Goal: Task Accomplishment & Management: Manage account settings

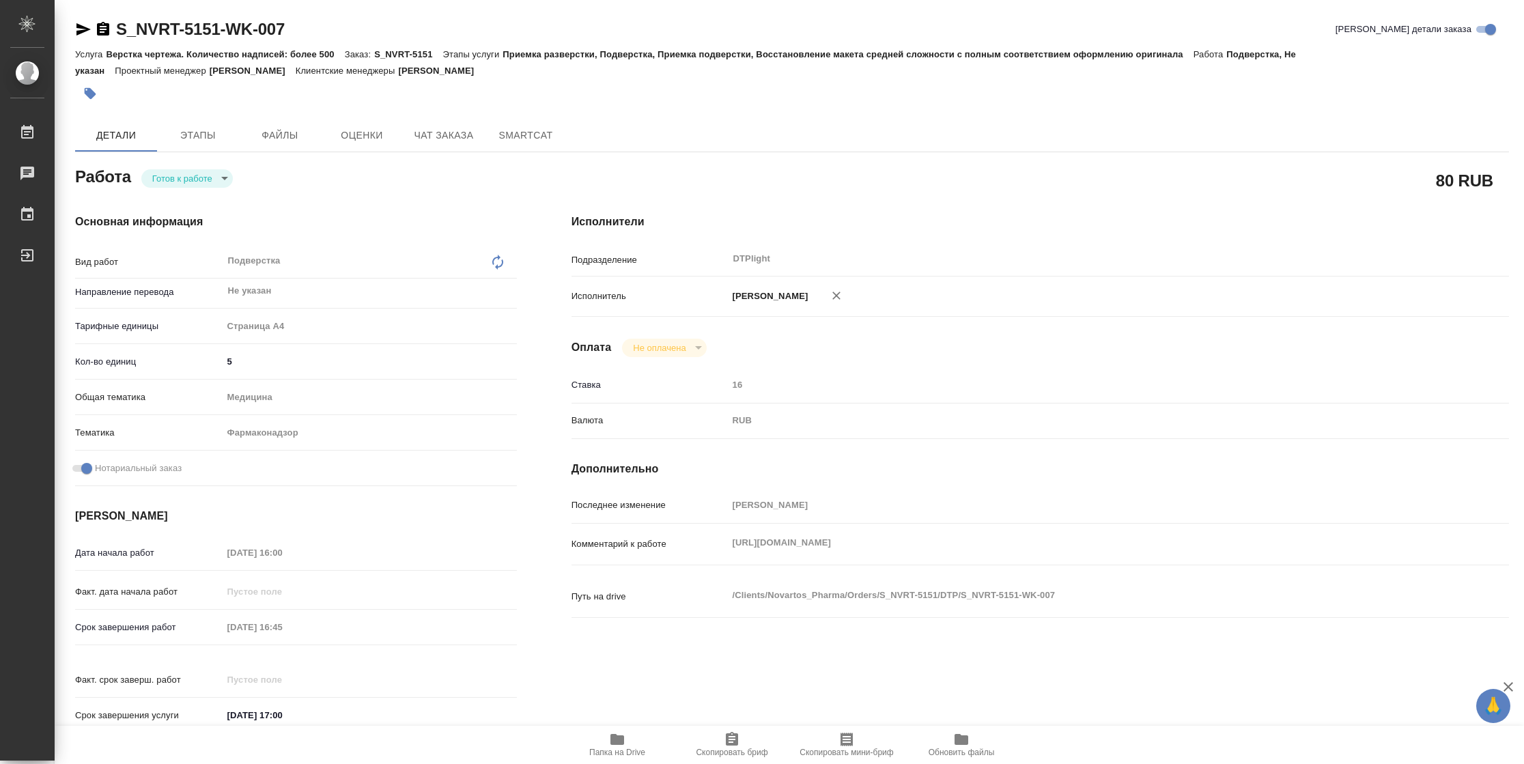
click at [175, 177] on body "🙏 .cls-1 fill:#fff; AWATERA Vasilyeva Natalia Работы Чаты График Выйти S_NVRT-5…" at bounding box center [762, 382] width 1524 height 764
click at [175, 177] on button "В работе" at bounding box center [174, 178] width 45 height 15
type textarea "x"
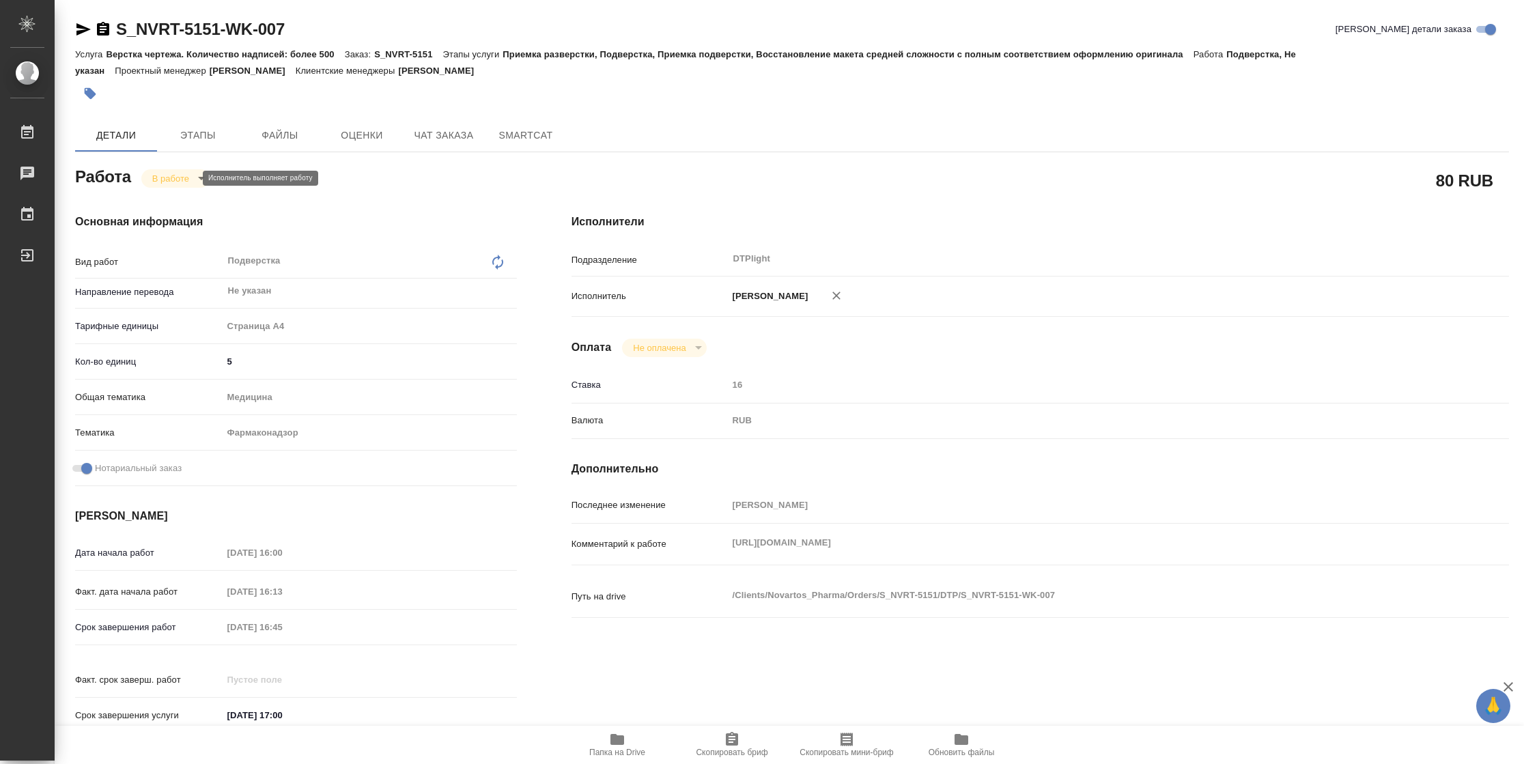
type textarea "x"
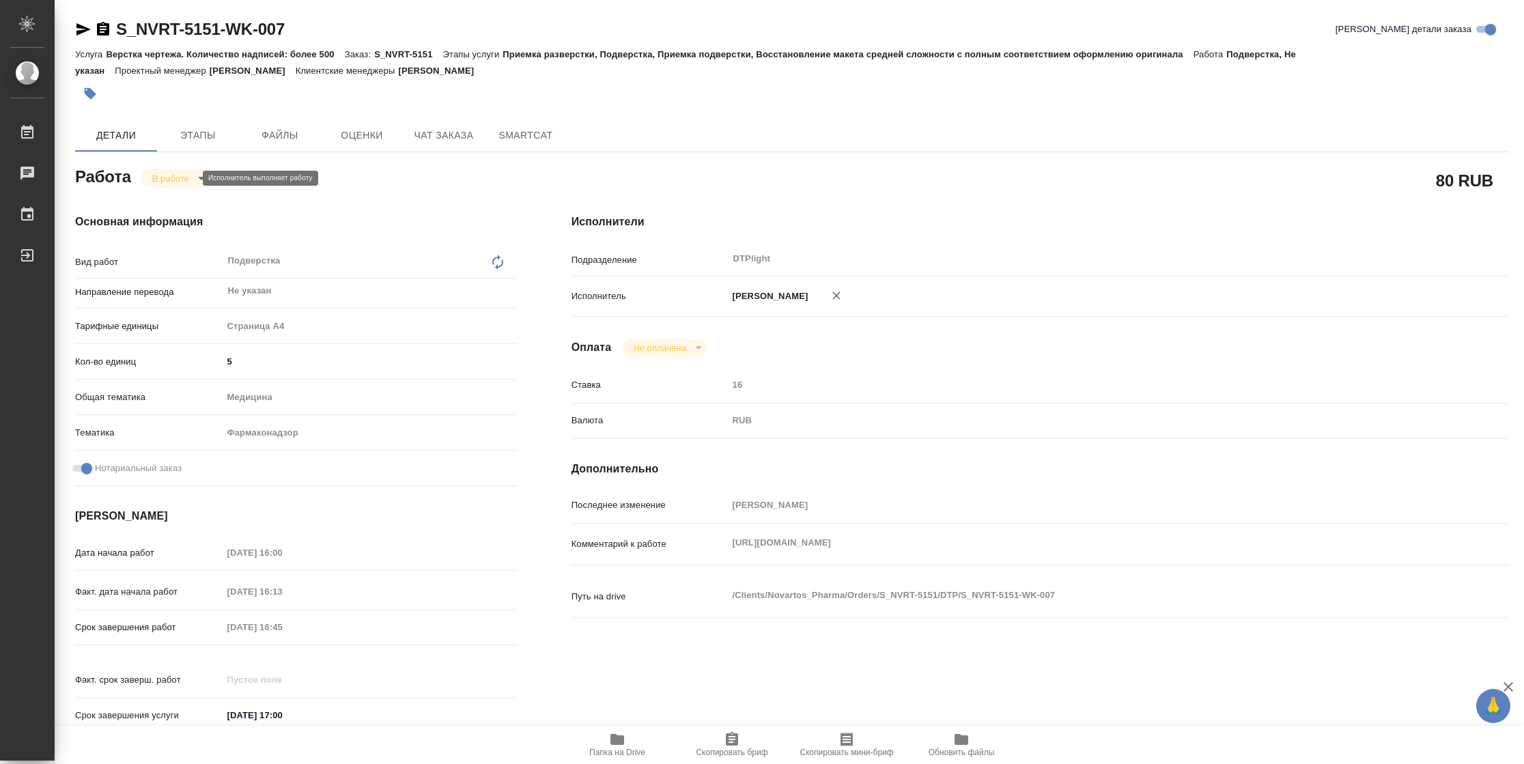
type textarea "x"
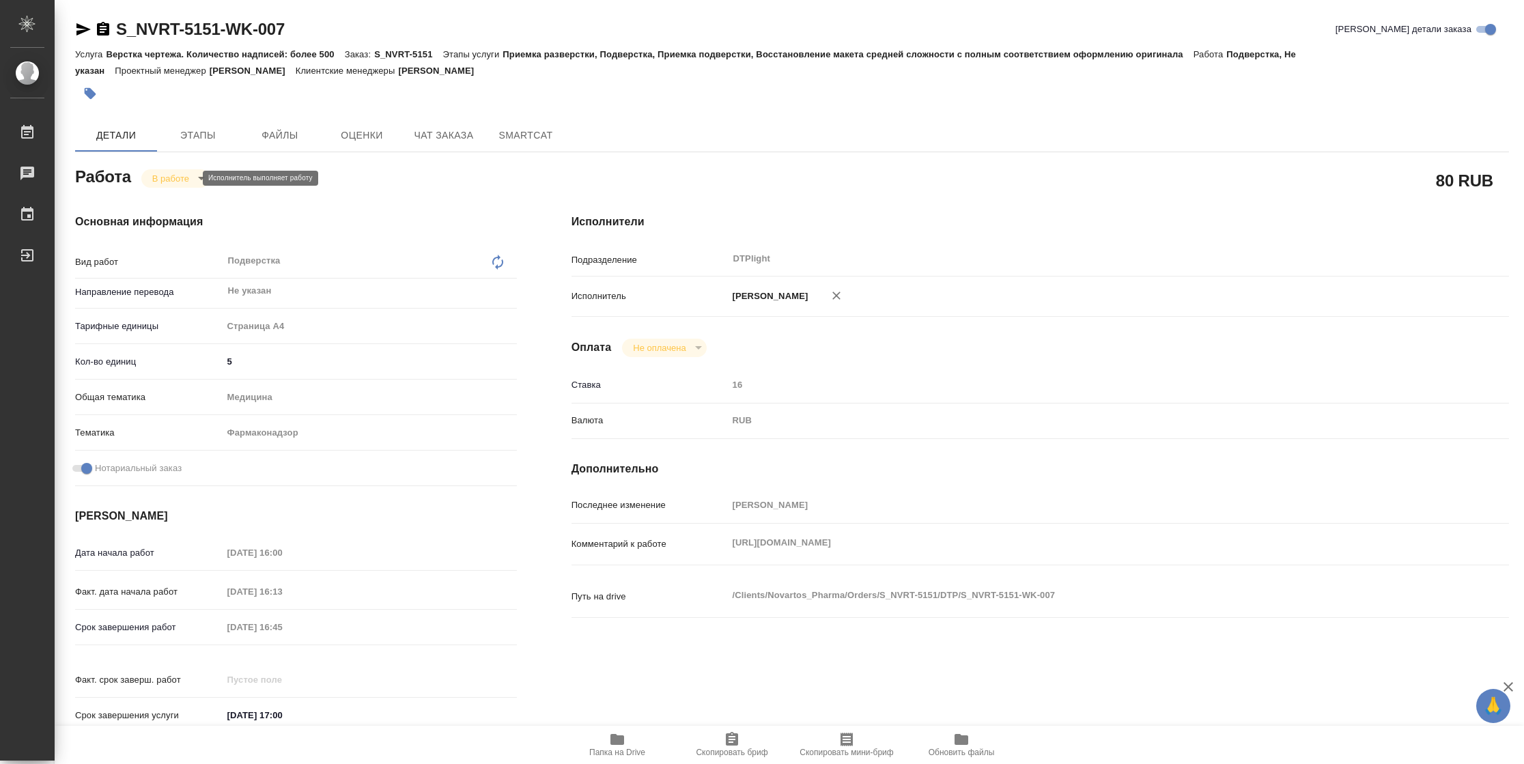
type textarea "x"
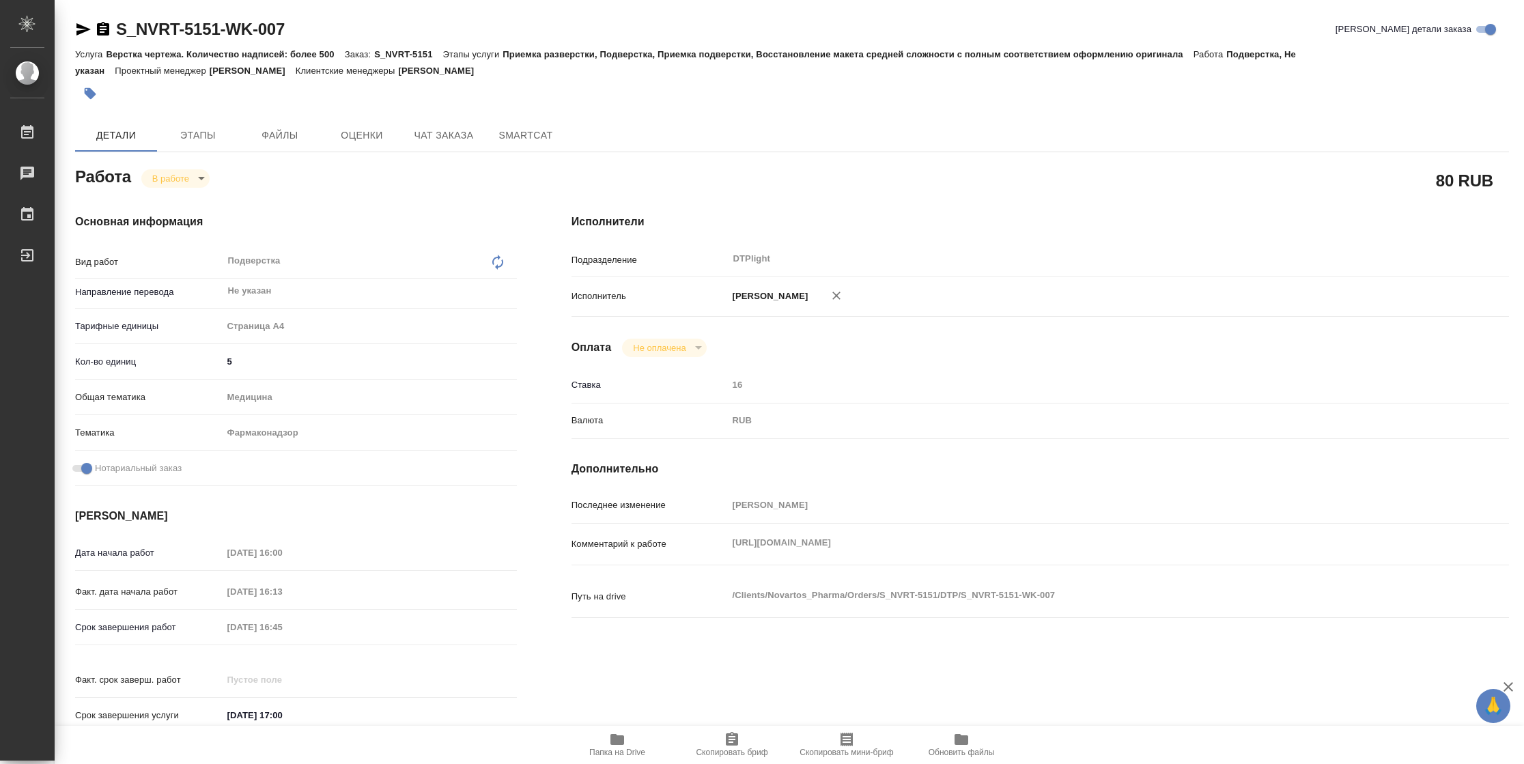
type textarea "x"
click at [552, 492] on div "Исполнители Подразделение DTPlight ​ Исполнитель Васильева Наталья Геннадьевна …" at bounding box center [1040, 477] width 992 height 583
click at [636, 741] on span "Папка на Drive" at bounding box center [617, 745] width 98 height 26
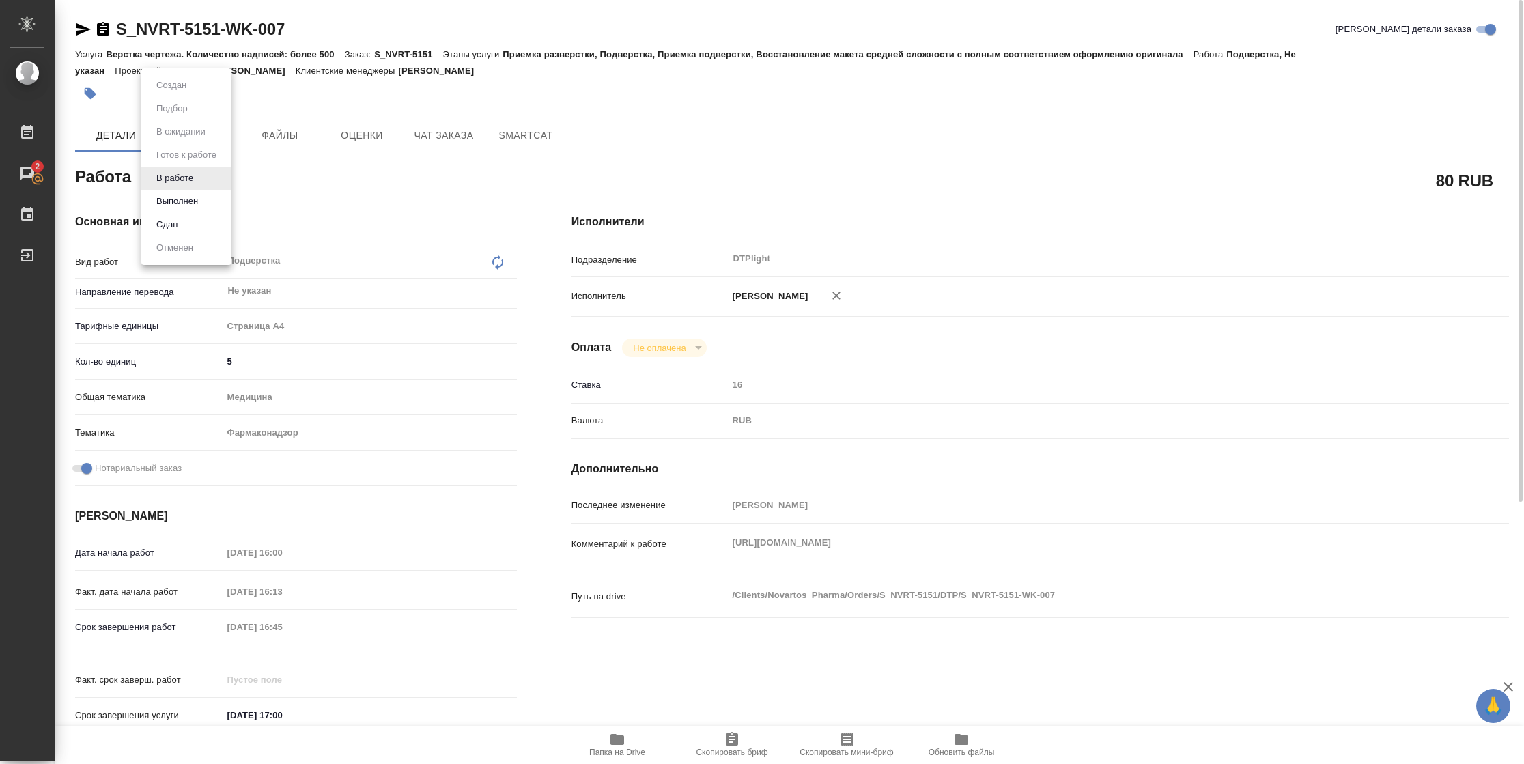
click at [191, 180] on body "🙏 .cls-1 fill:#fff; AWATERA Vasilyeva Natalia Работы 2 Чаты График Выйти S_NVRT…" at bounding box center [762, 382] width 1524 height 764
click at [195, 196] on button "Выполнен" at bounding box center [177, 201] width 50 height 15
type textarea "x"
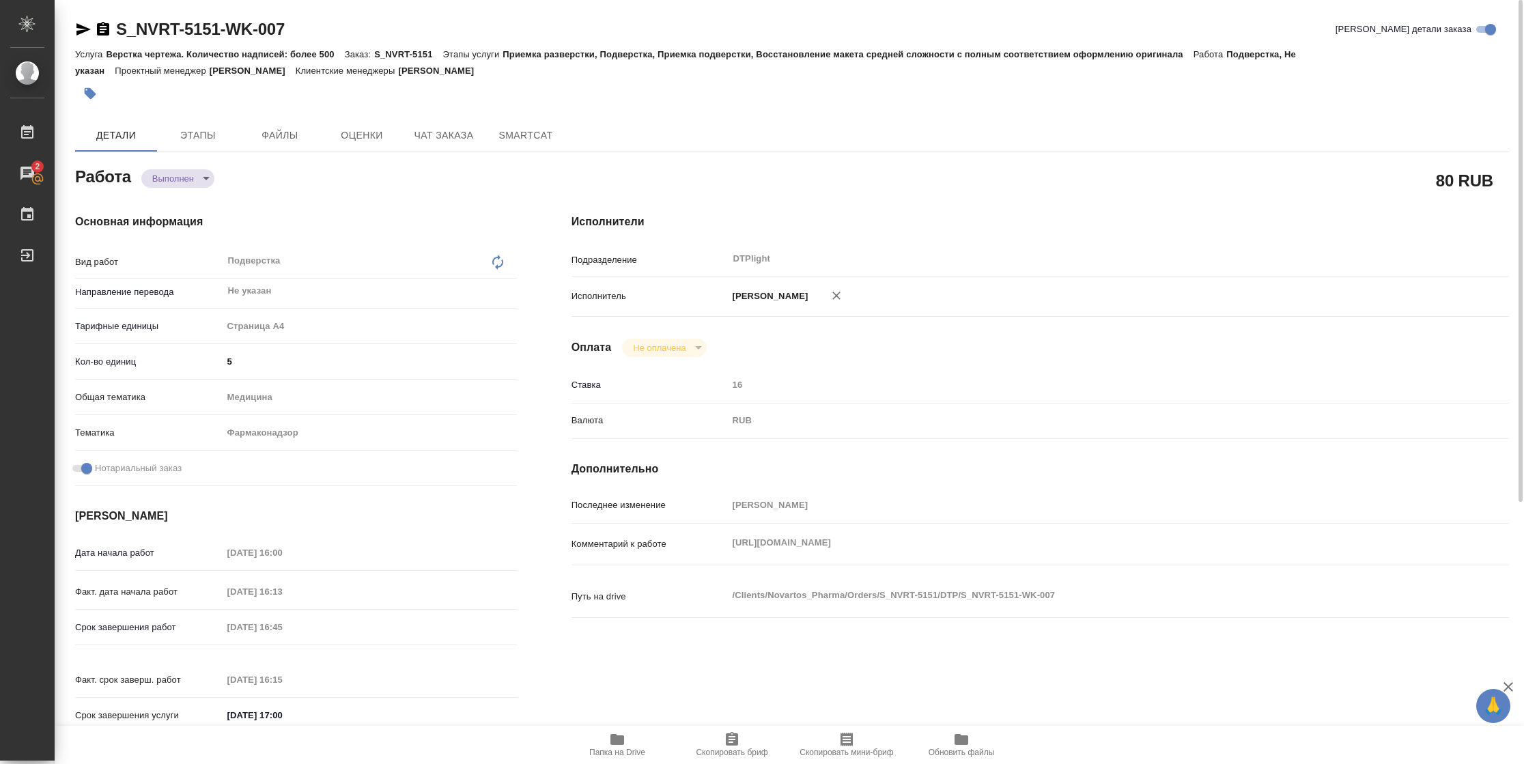
type textarea "x"
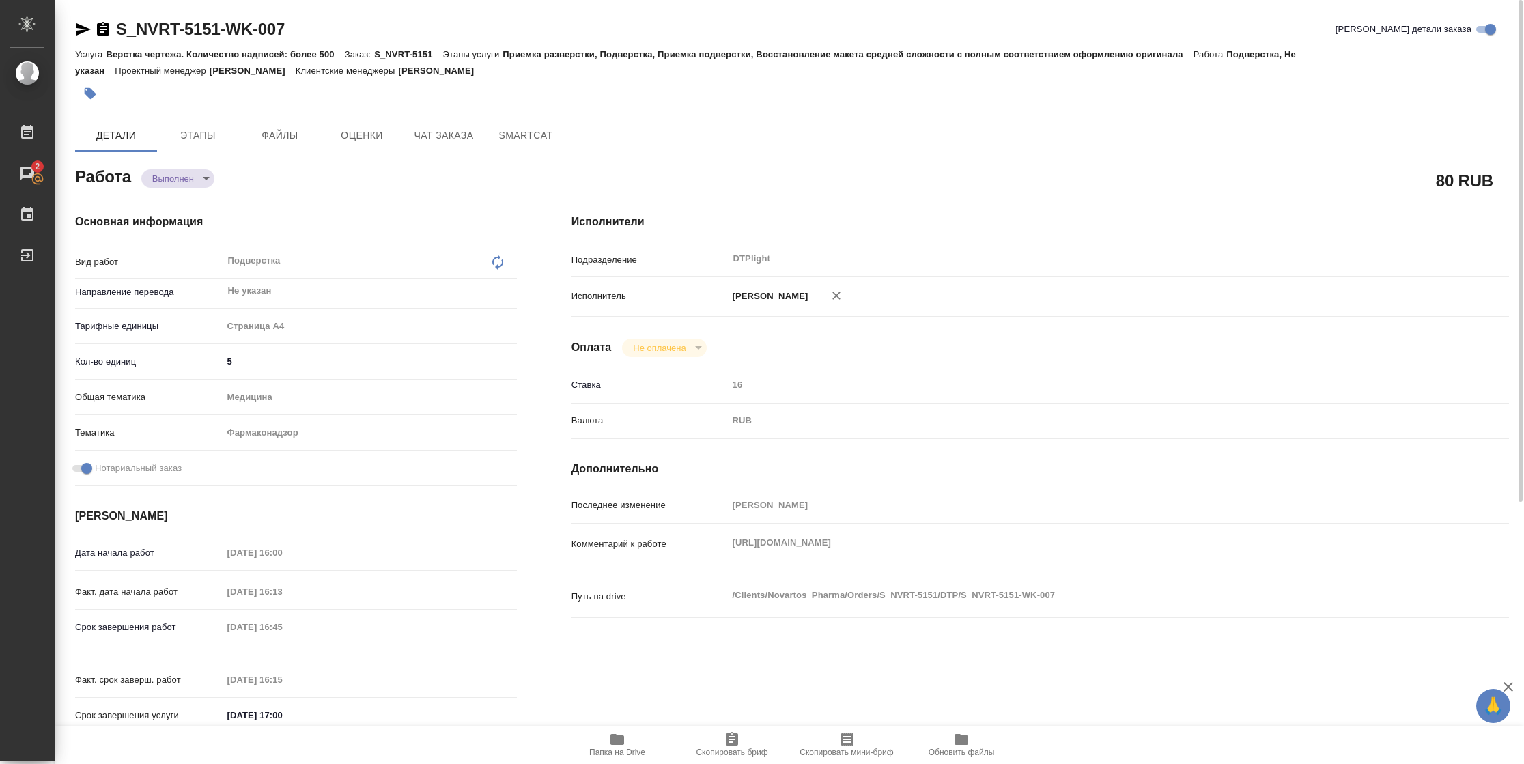
type textarea "x"
click at [200, 175] on body "🙏 .cls-1 fill:#fff; AWATERA Vasilyeva Natalia Работы 2 Чаты График Выйти S_NVRT…" at bounding box center [762, 382] width 1524 height 764
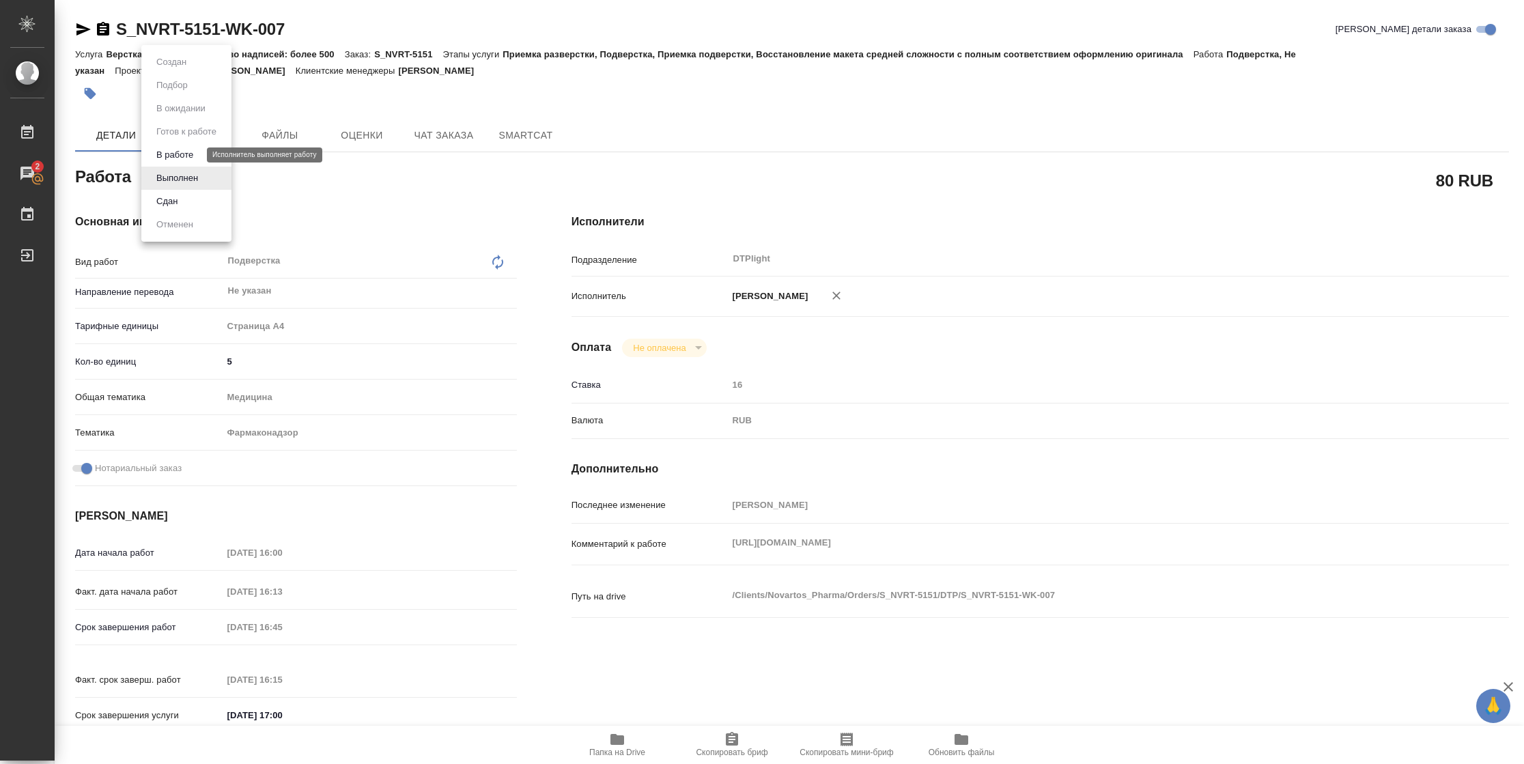
click at [190, 152] on button "В работе" at bounding box center [174, 155] width 45 height 15
type textarea "x"
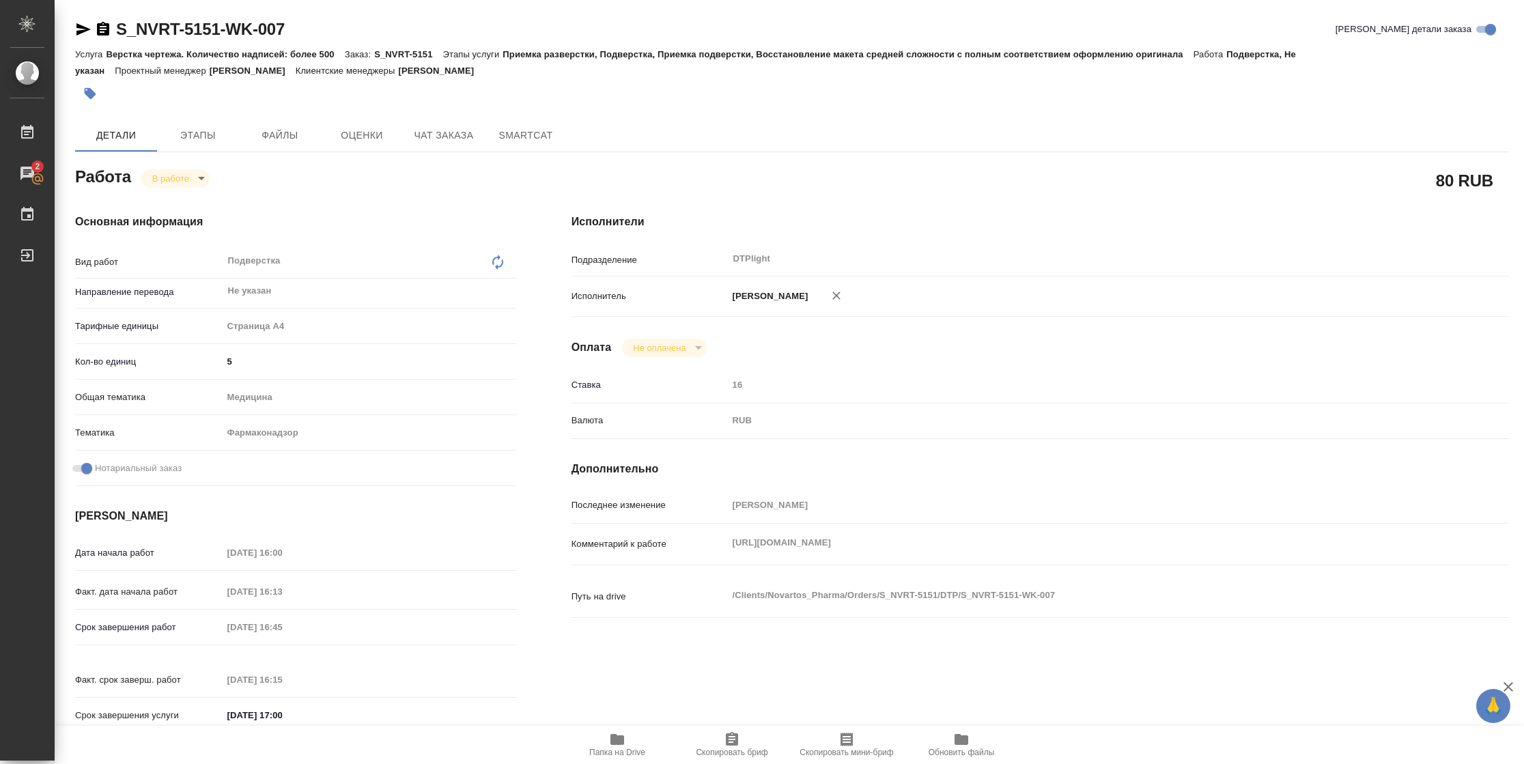
type textarea "x"
click at [610, 748] on span "Папка на Drive" at bounding box center [617, 753] width 56 height 10
type textarea "x"
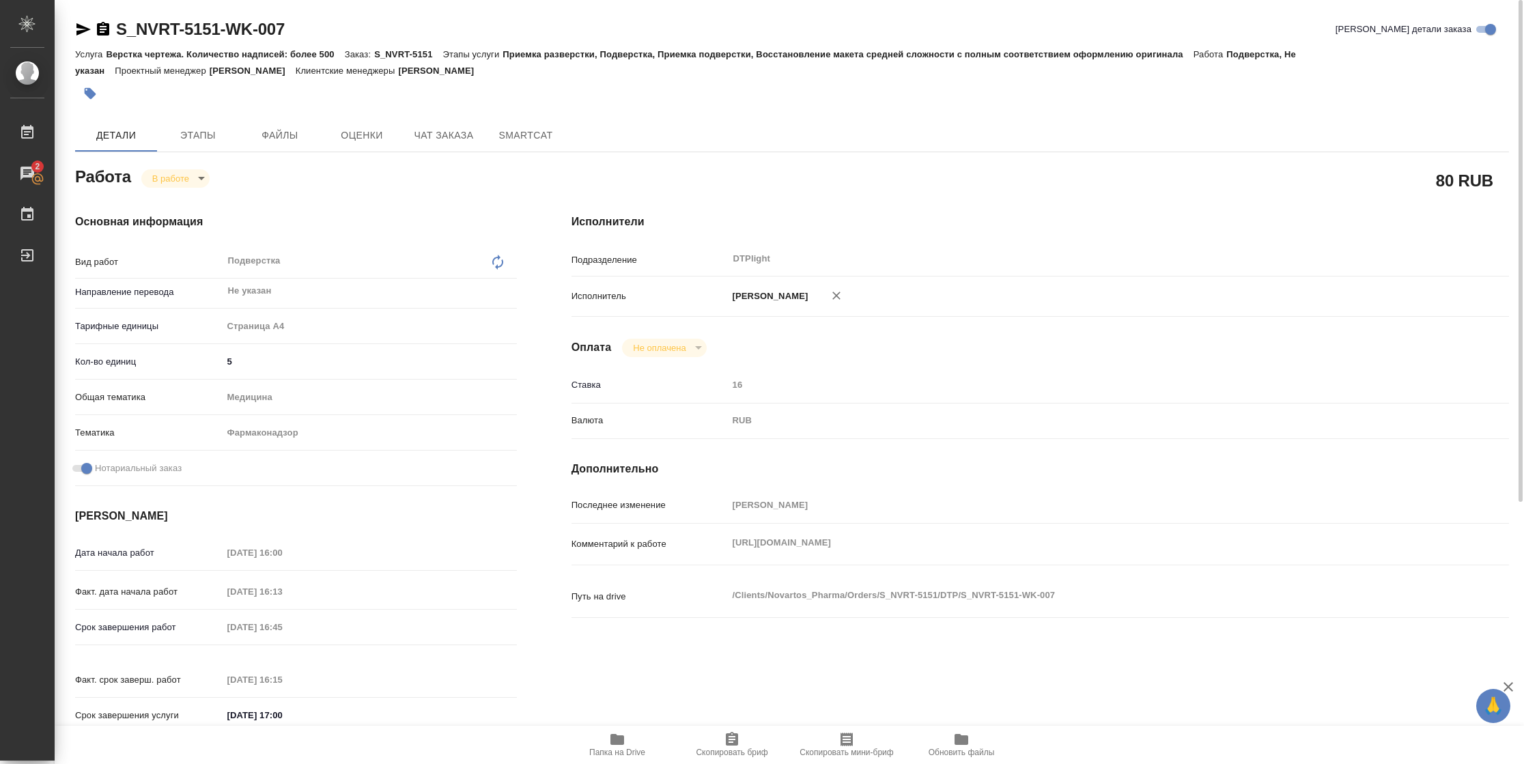
type textarea "x"
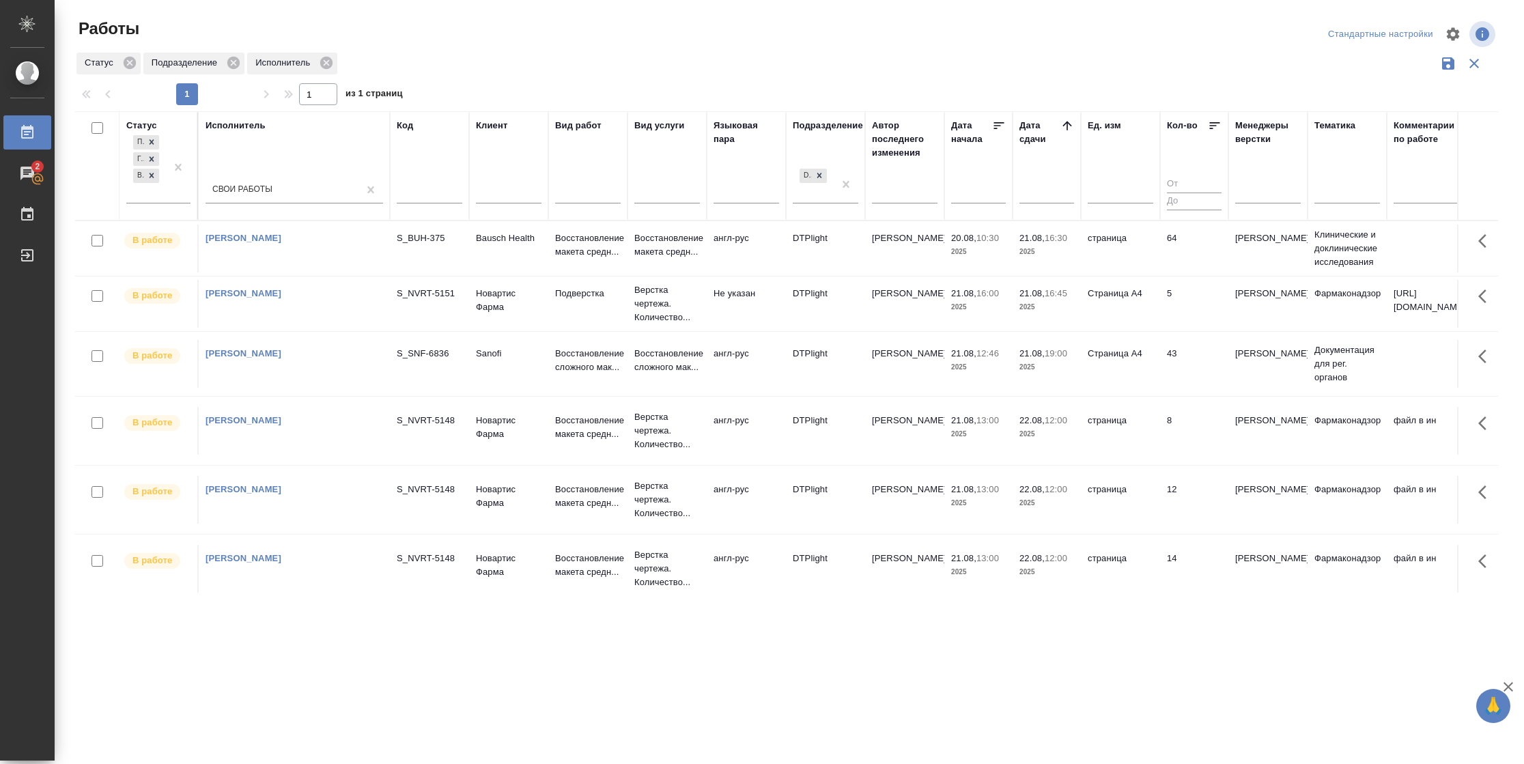
click at [1154, 255] on td "страница" at bounding box center [1120, 249] width 79 height 48
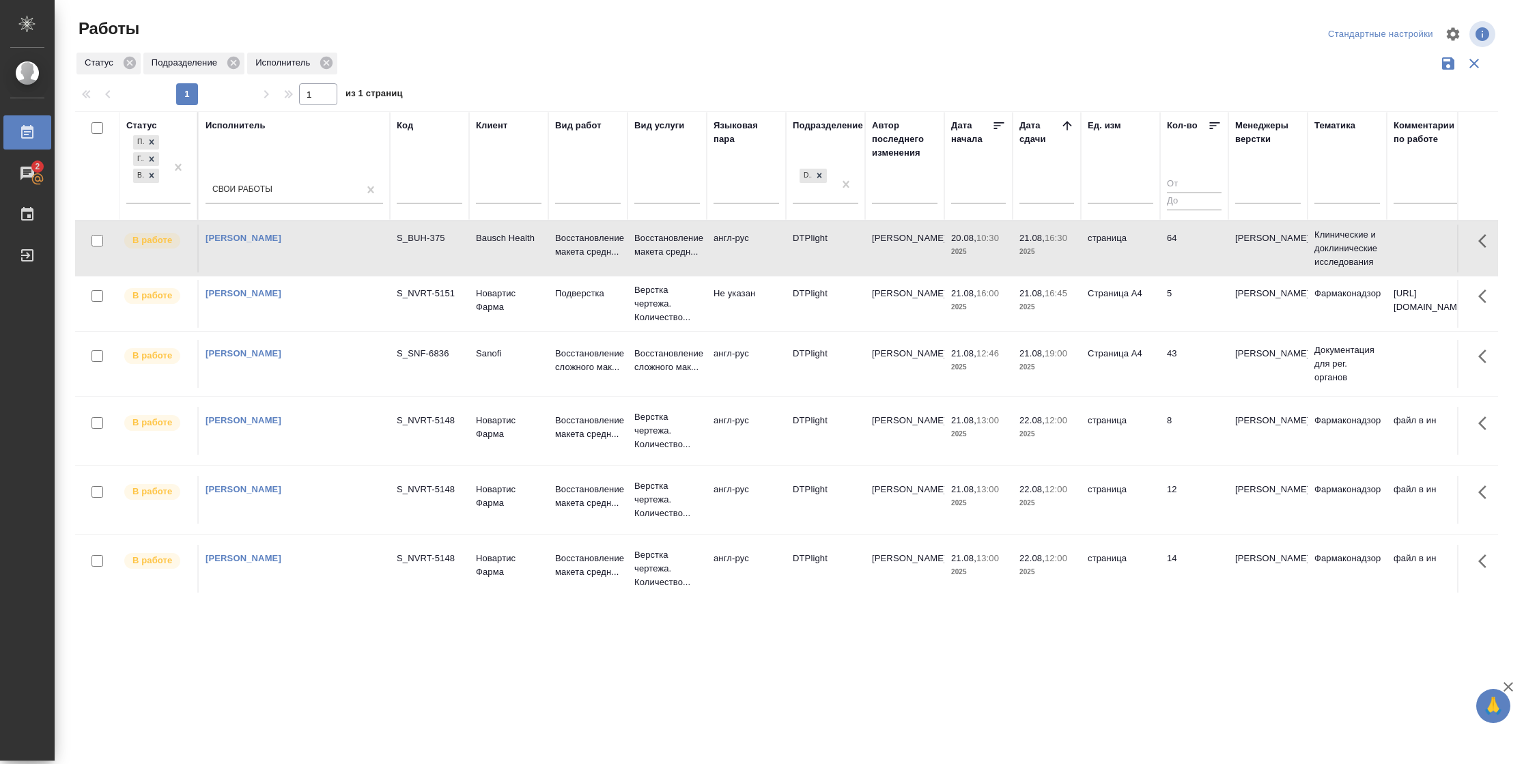
click at [1154, 255] on td "страница" at bounding box center [1120, 249] width 79 height 48
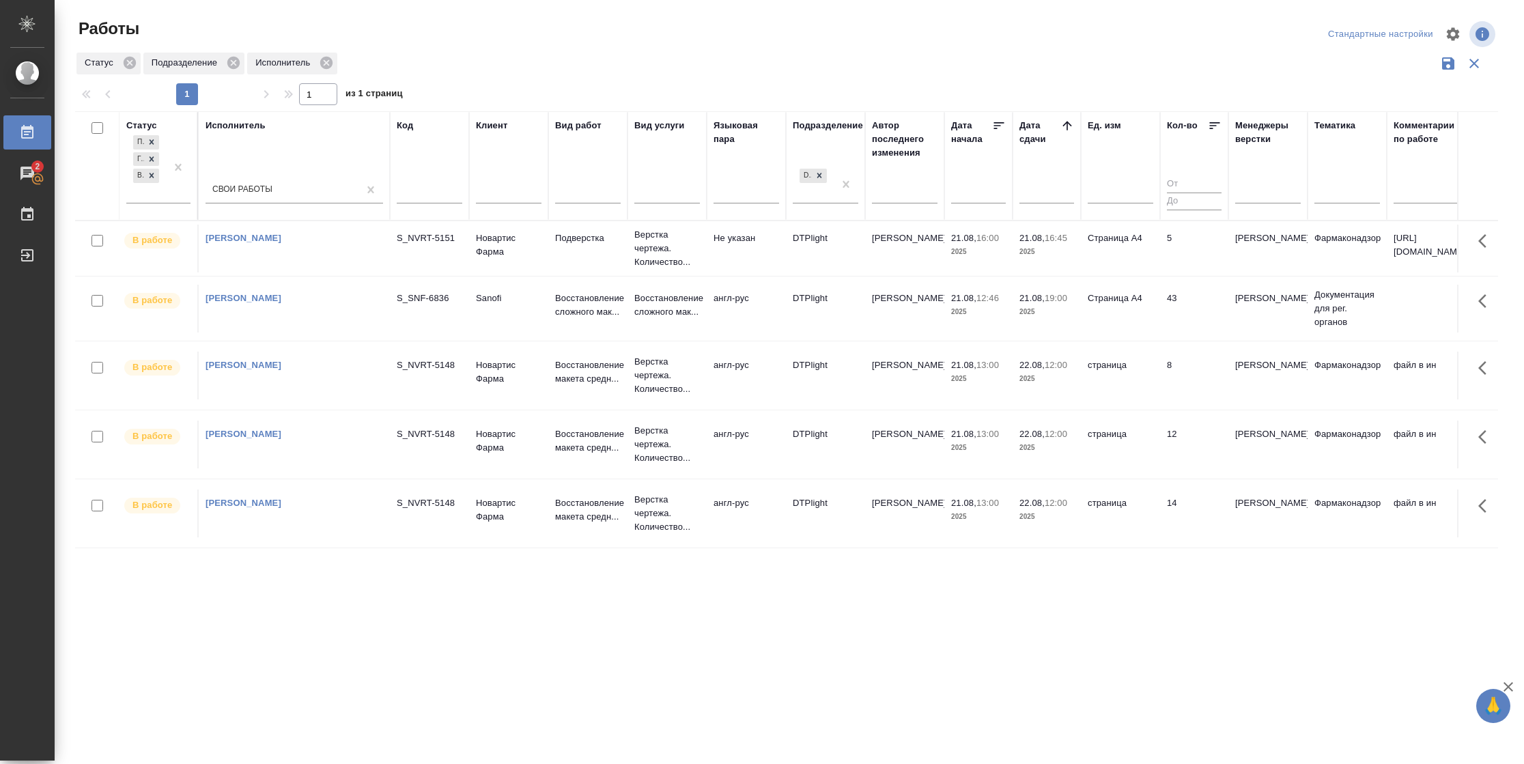
click at [1244, 245] on p "[PERSON_NAME]" at bounding box center [1269, 239] width 66 height 14
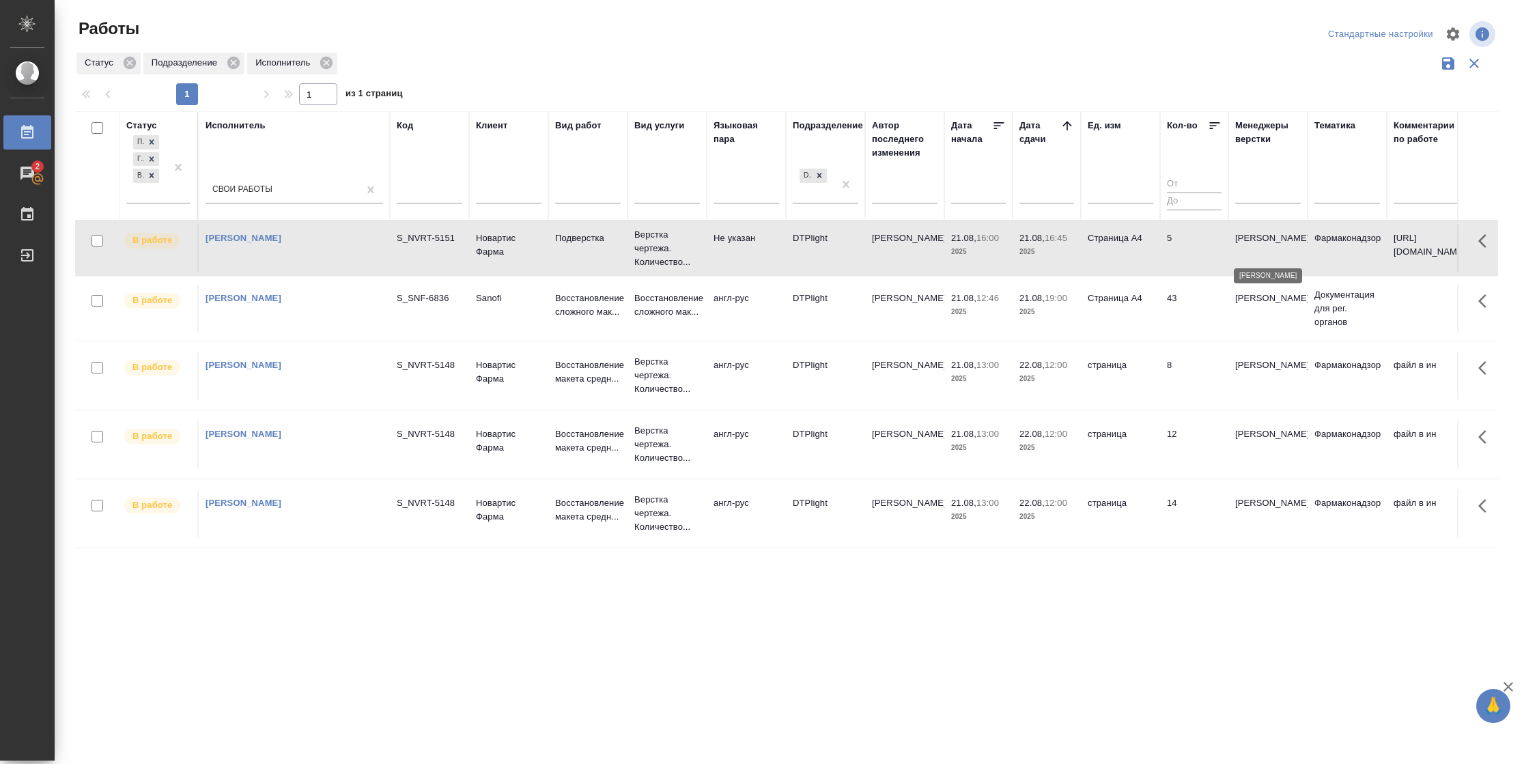
click at [1243, 245] on p "[PERSON_NAME]" at bounding box center [1269, 239] width 66 height 14
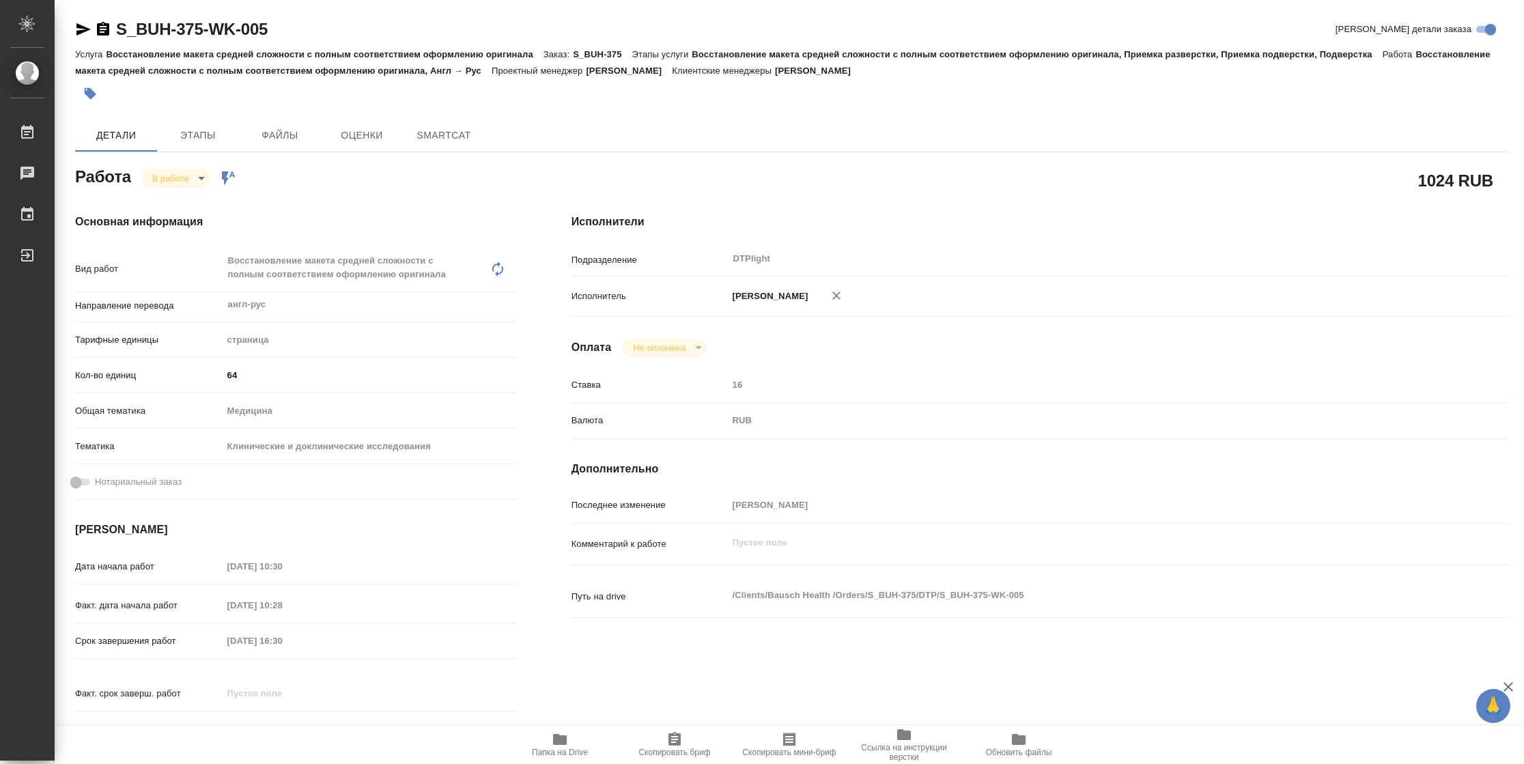
type textarea "x"
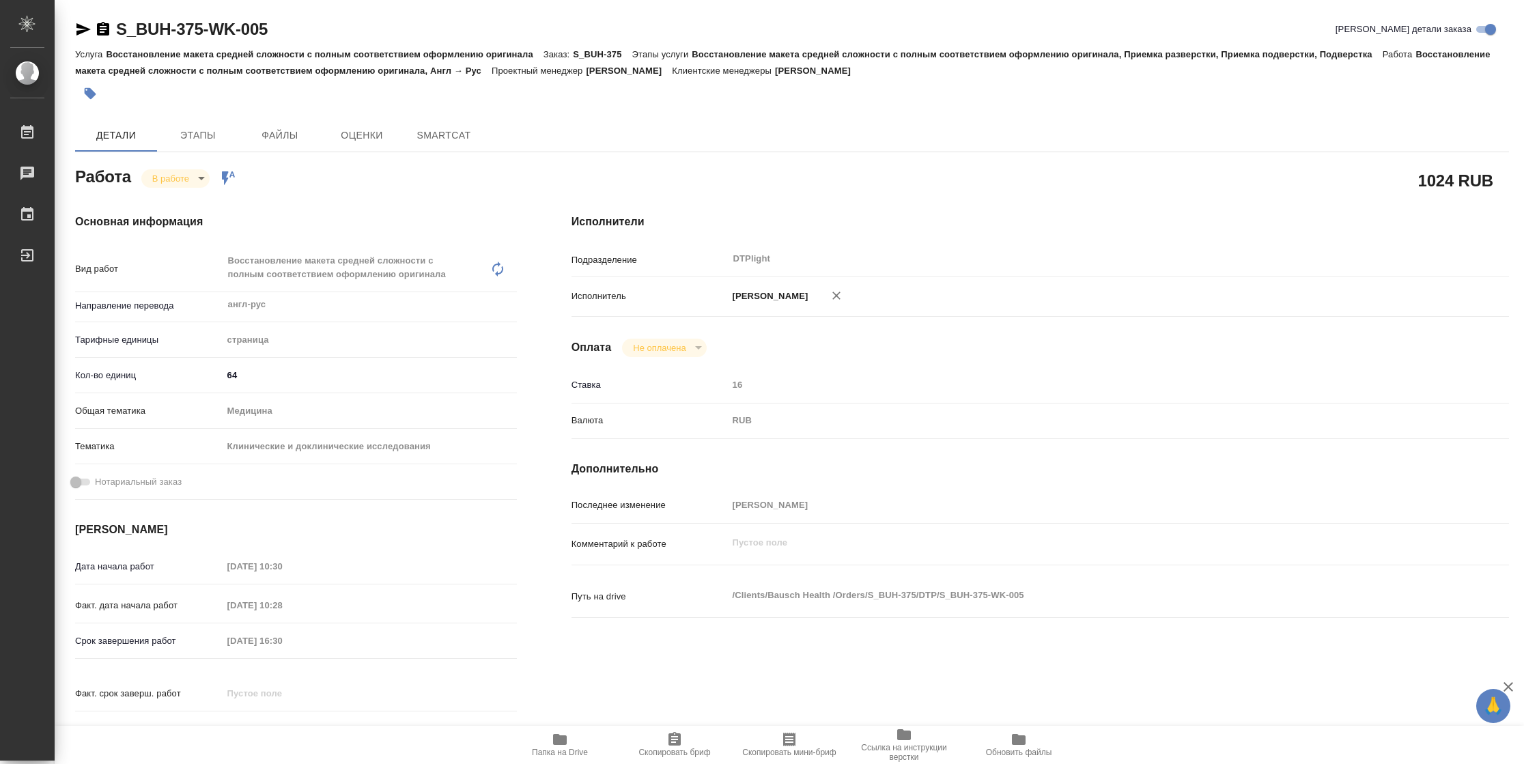
type textarea "x"
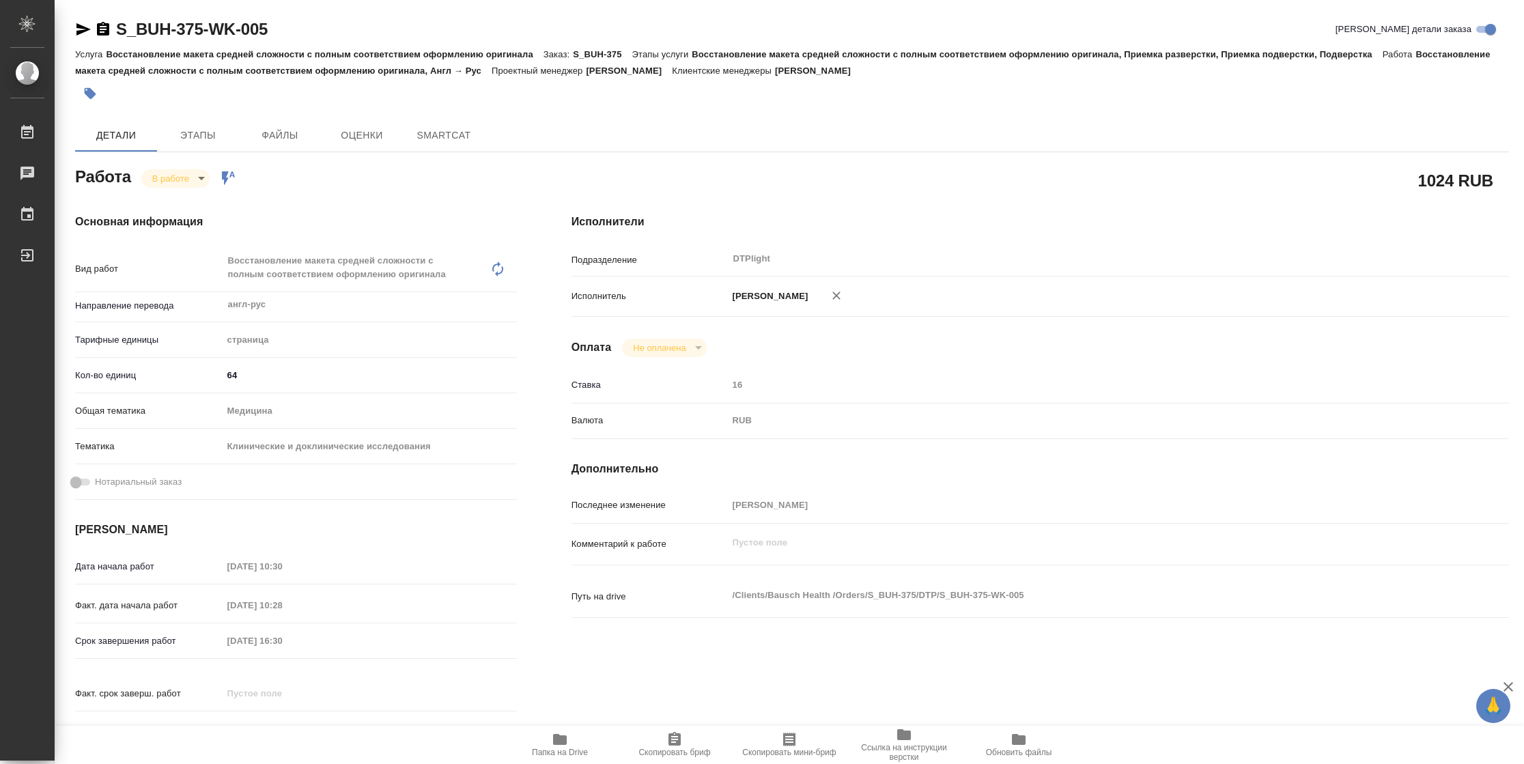
type textarea "x"
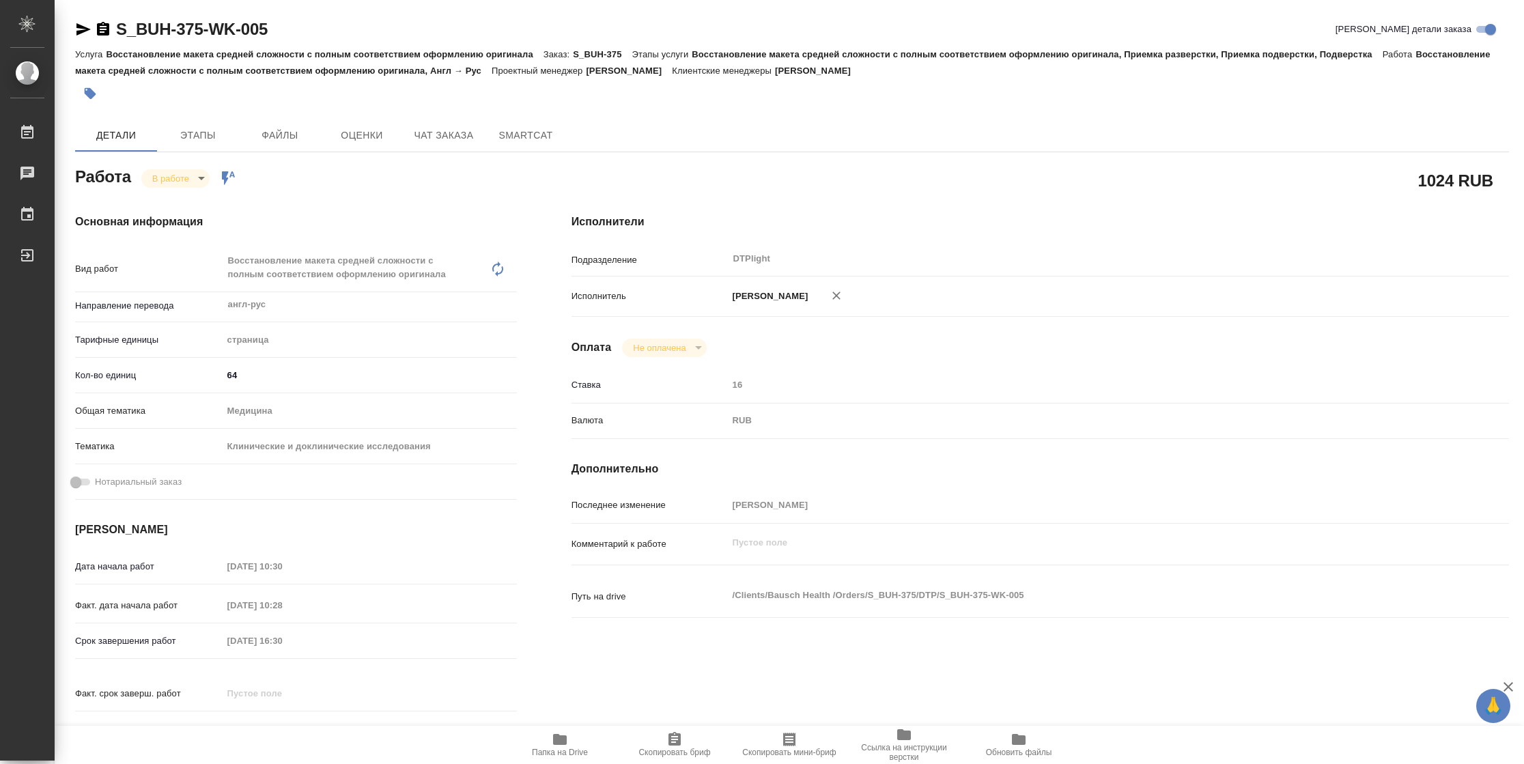
click at [563, 748] on span "Папка на Drive" at bounding box center [560, 753] width 56 height 10
type textarea "x"
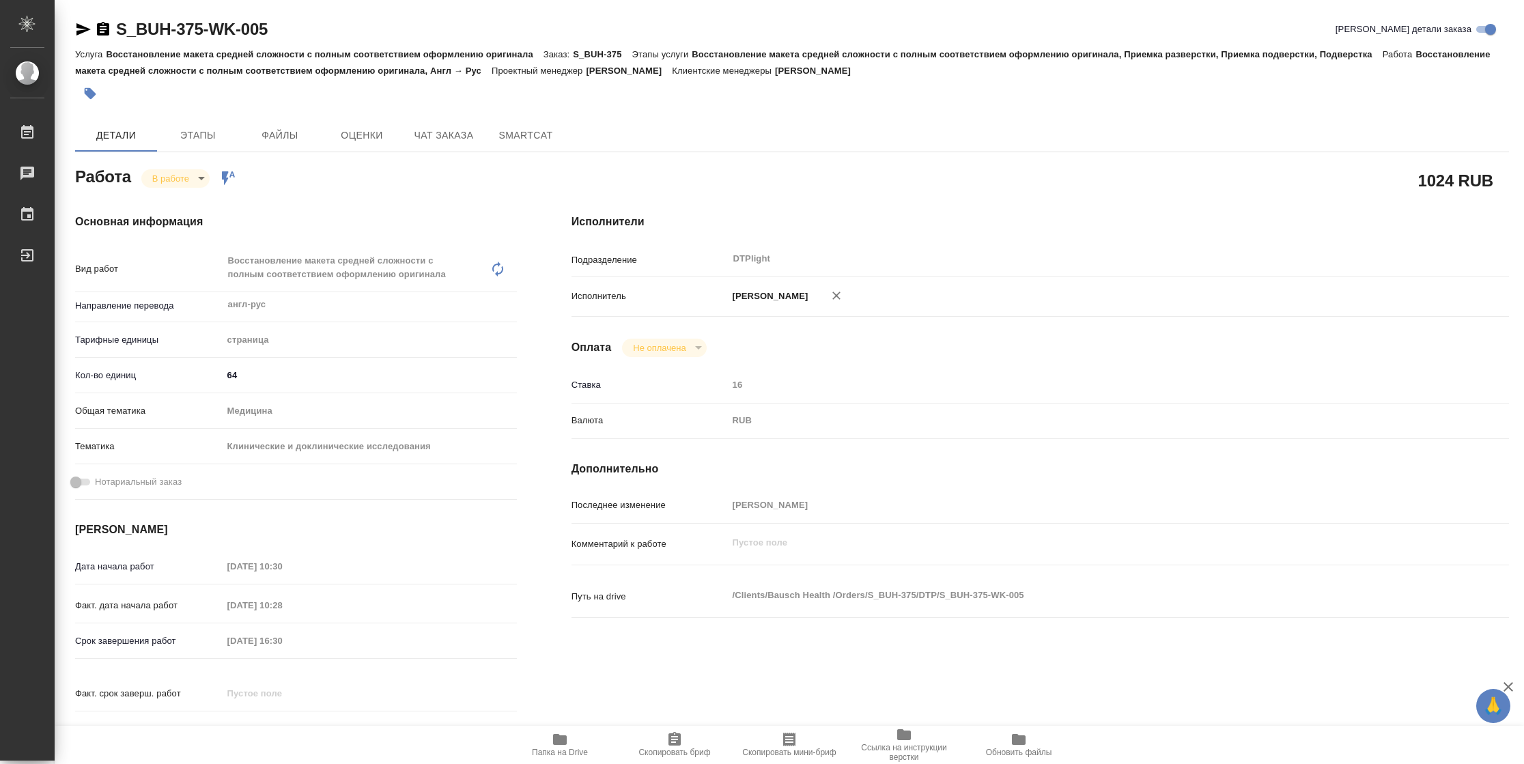
type textarea "x"
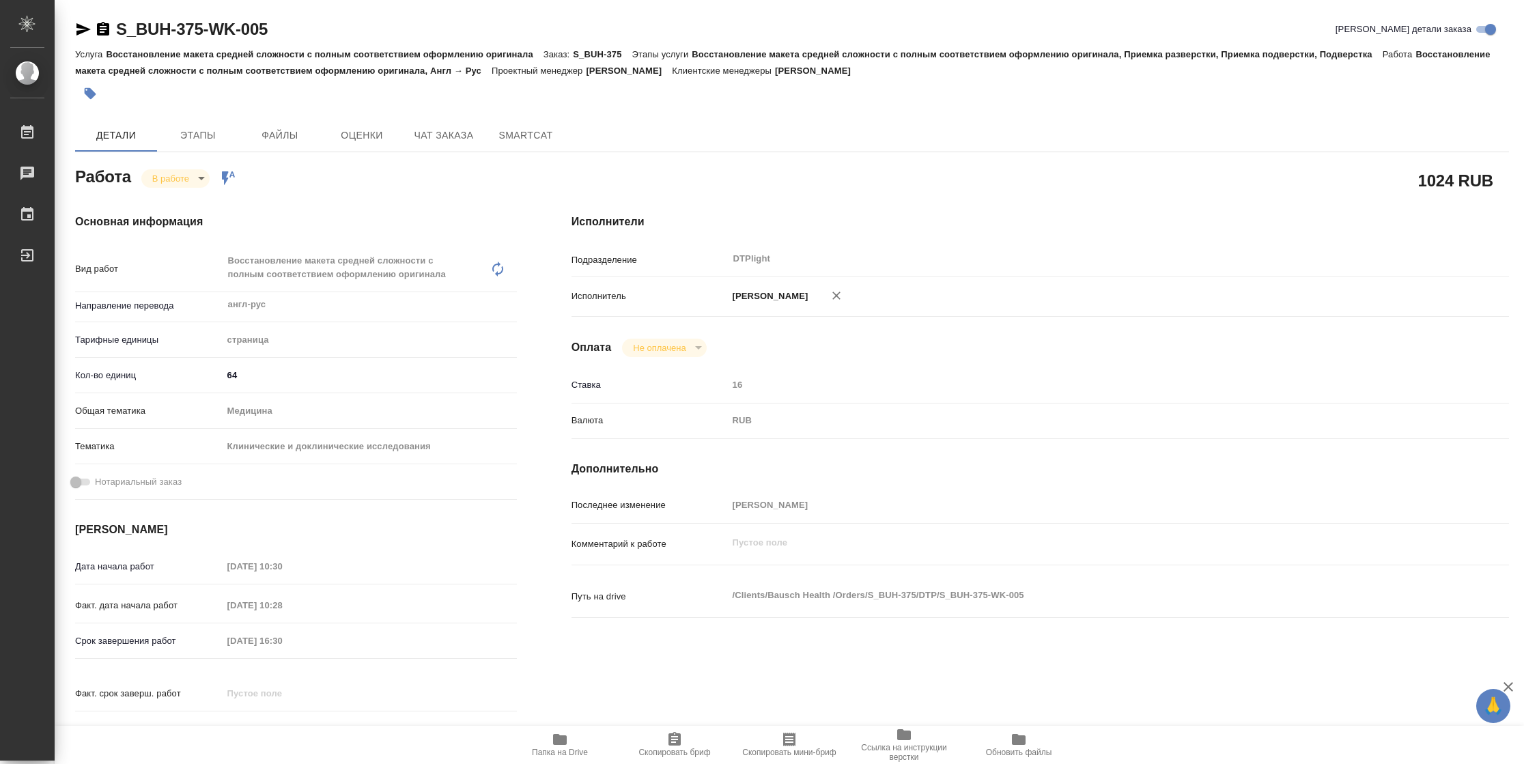
type textarea "x"
click at [184, 173] on body "🙏 .cls-1 fill:#fff; AWATERA Vasilyeva Natalia Работы 2 Чаты График Выйти S_BUH-…" at bounding box center [762, 382] width 1524 height 764
click at [184, 197] on button "Выполнен" at bounding box center [177, 201] width 50 height 15
type textarea "x"
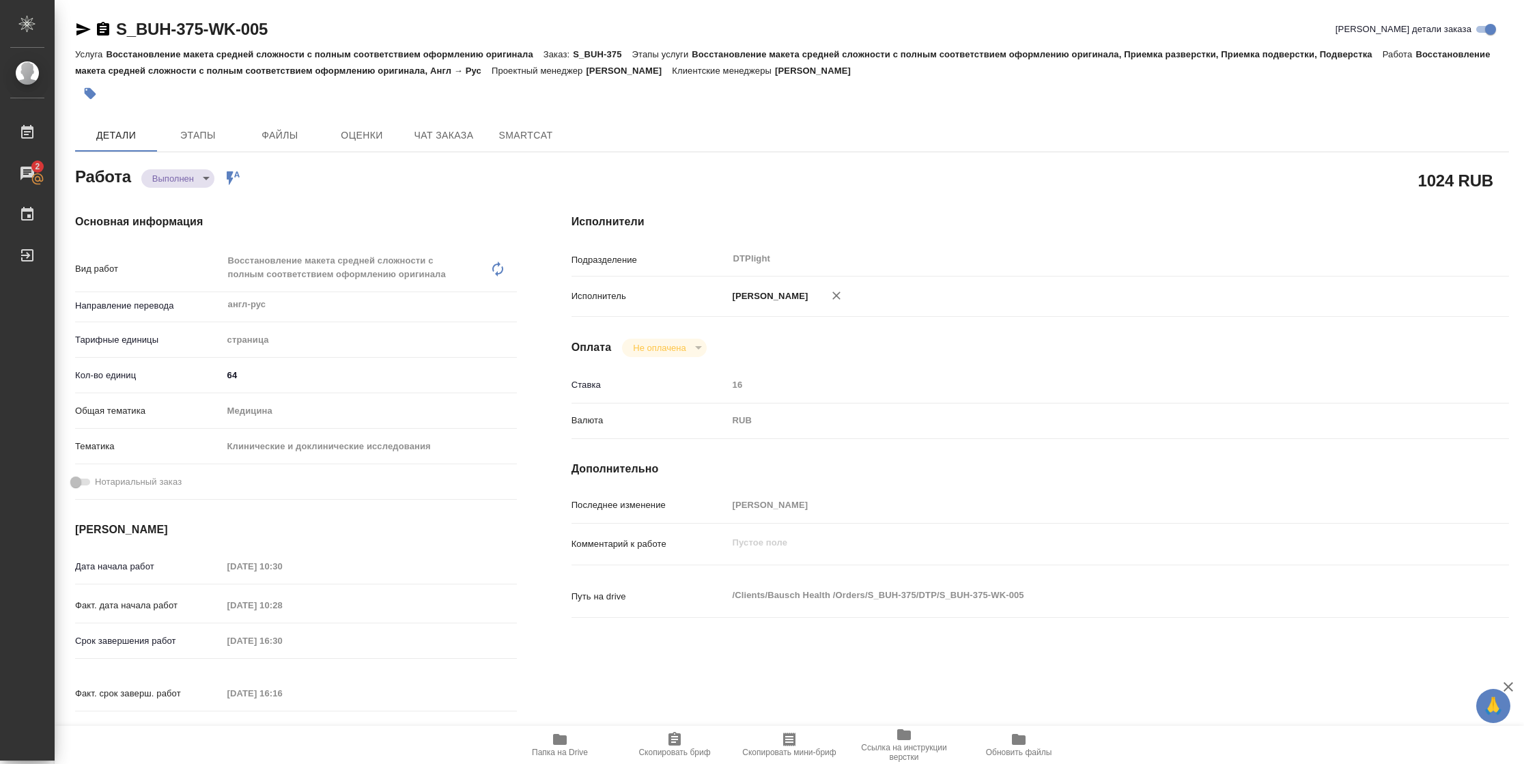
type textarea "x"
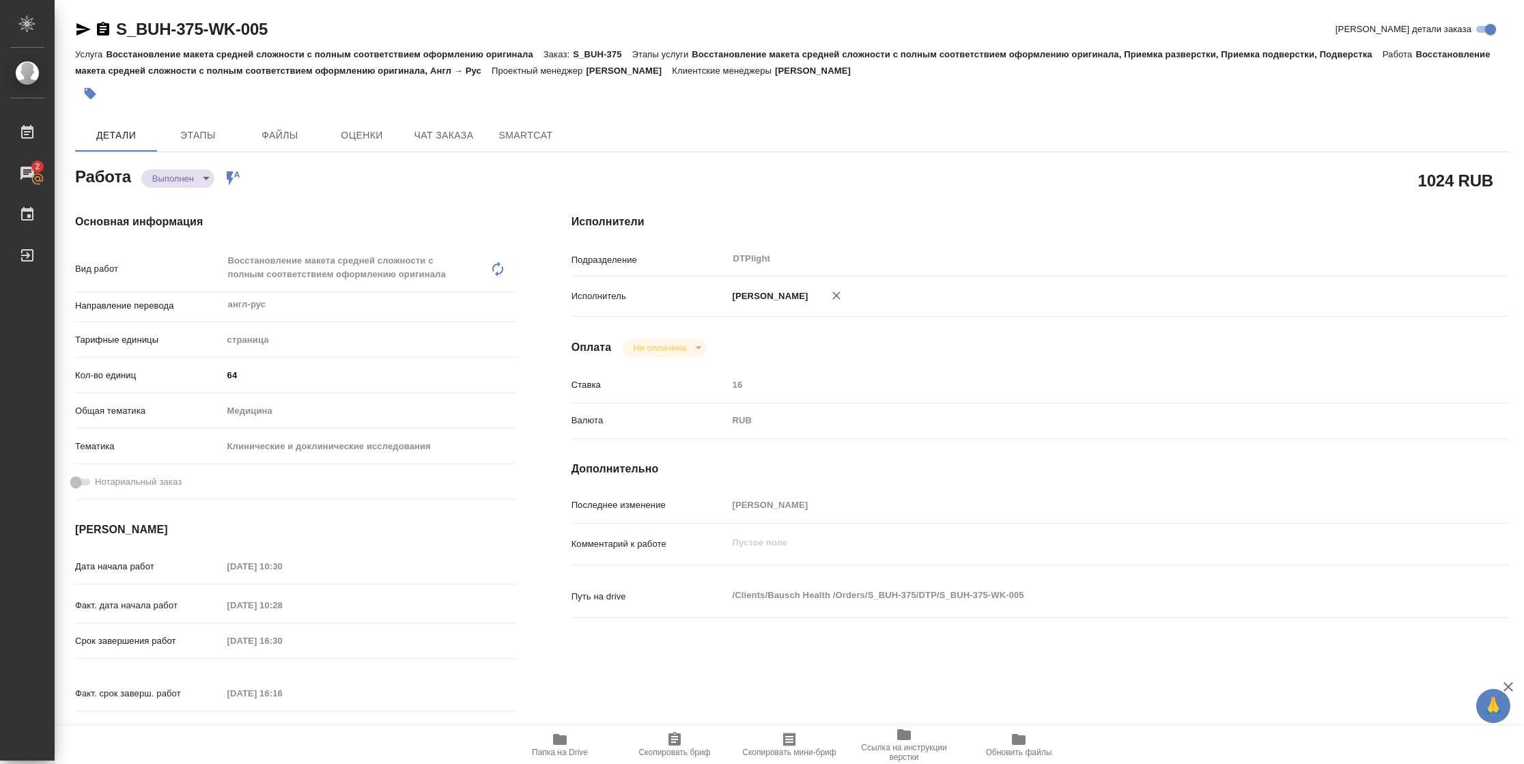
type textarea "x"
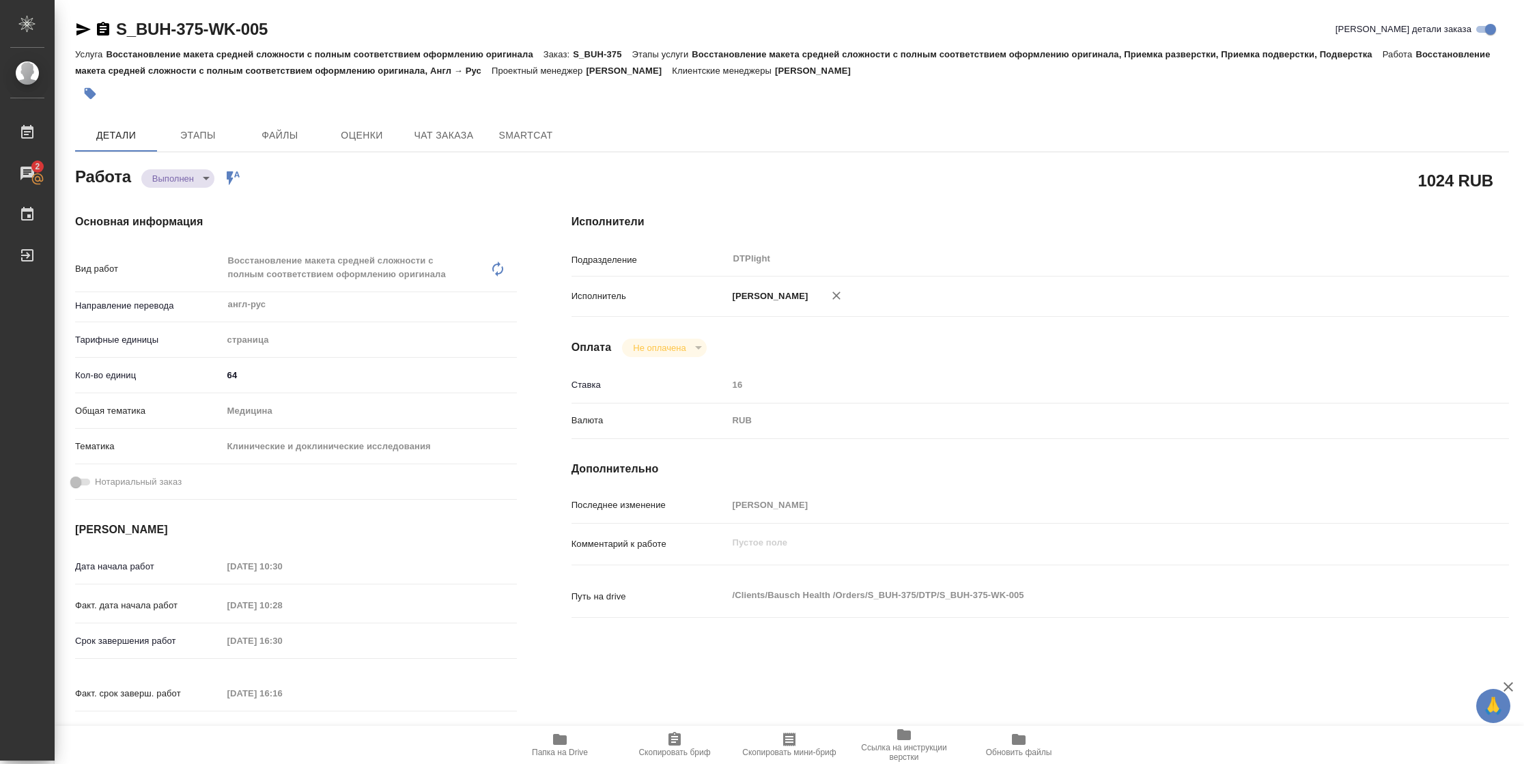
type textarea "x"
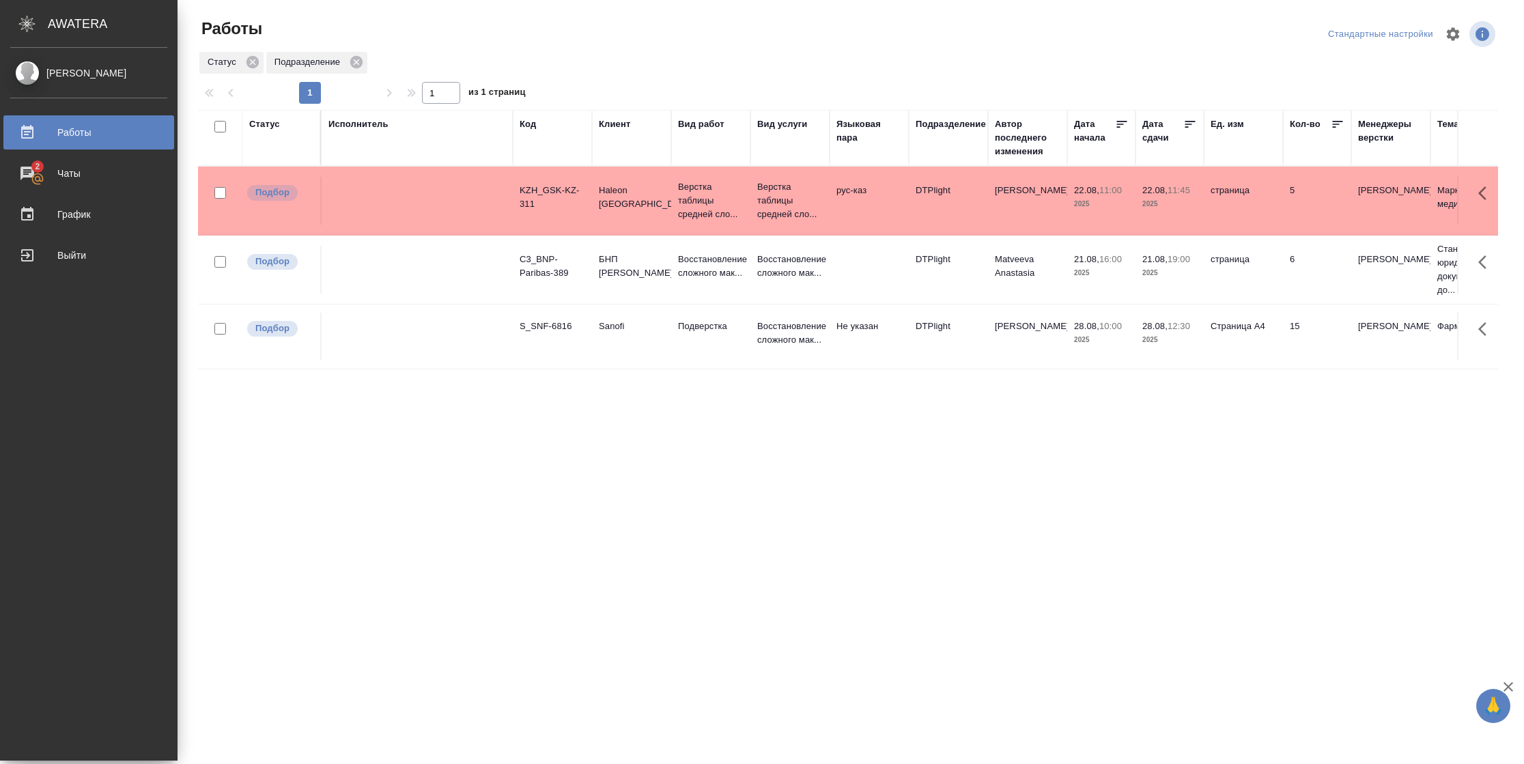
click at [249, 126] on div "Статус" at bounding box center [264, 124] width 31 height 14
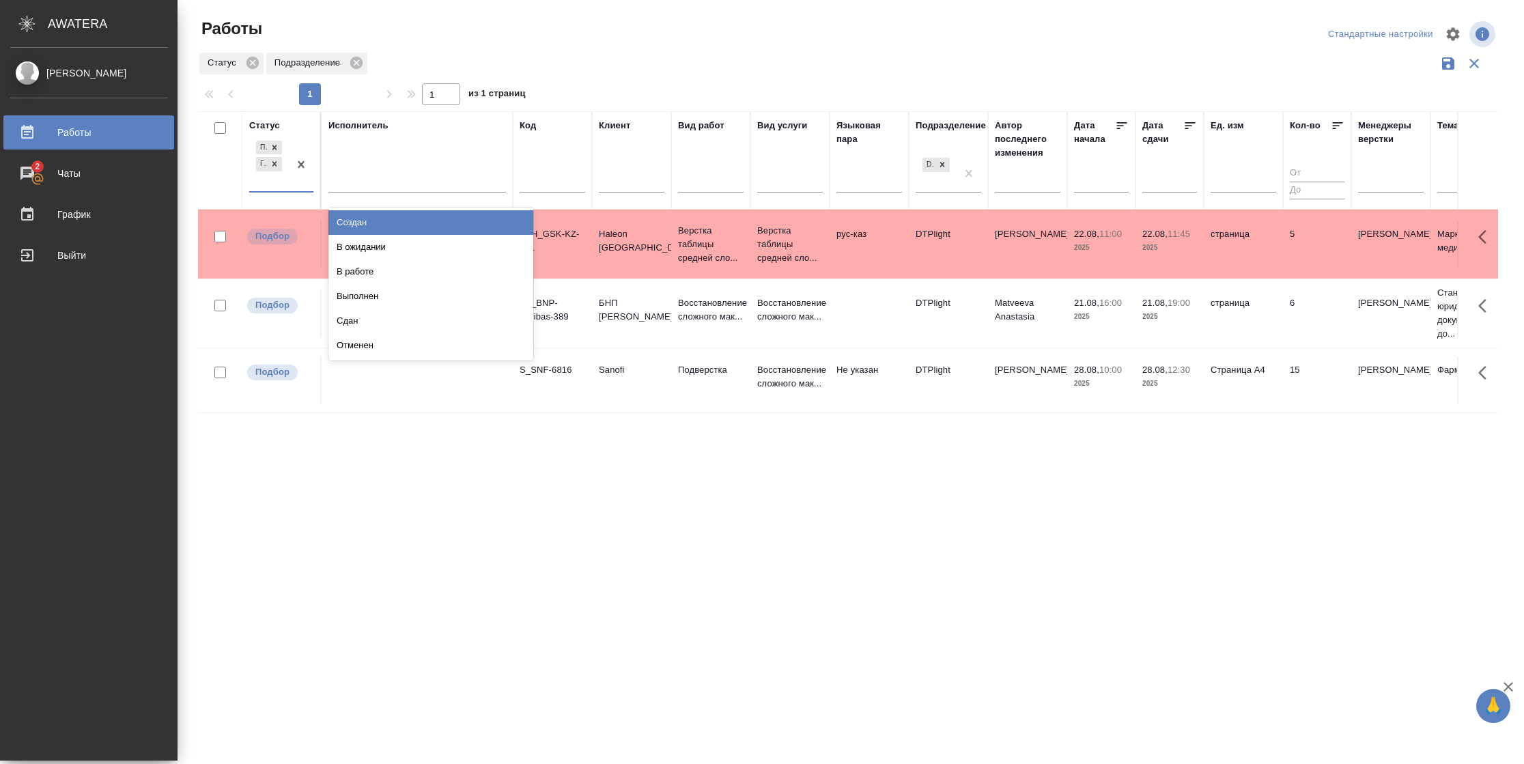
click at [281, 182] on div "Подбор Готов к работе" at bounding box center [269, 164] width 40 height 53
click at [376, 270] on div "В работе" at bounding box center [431, 272] width 205 height 25
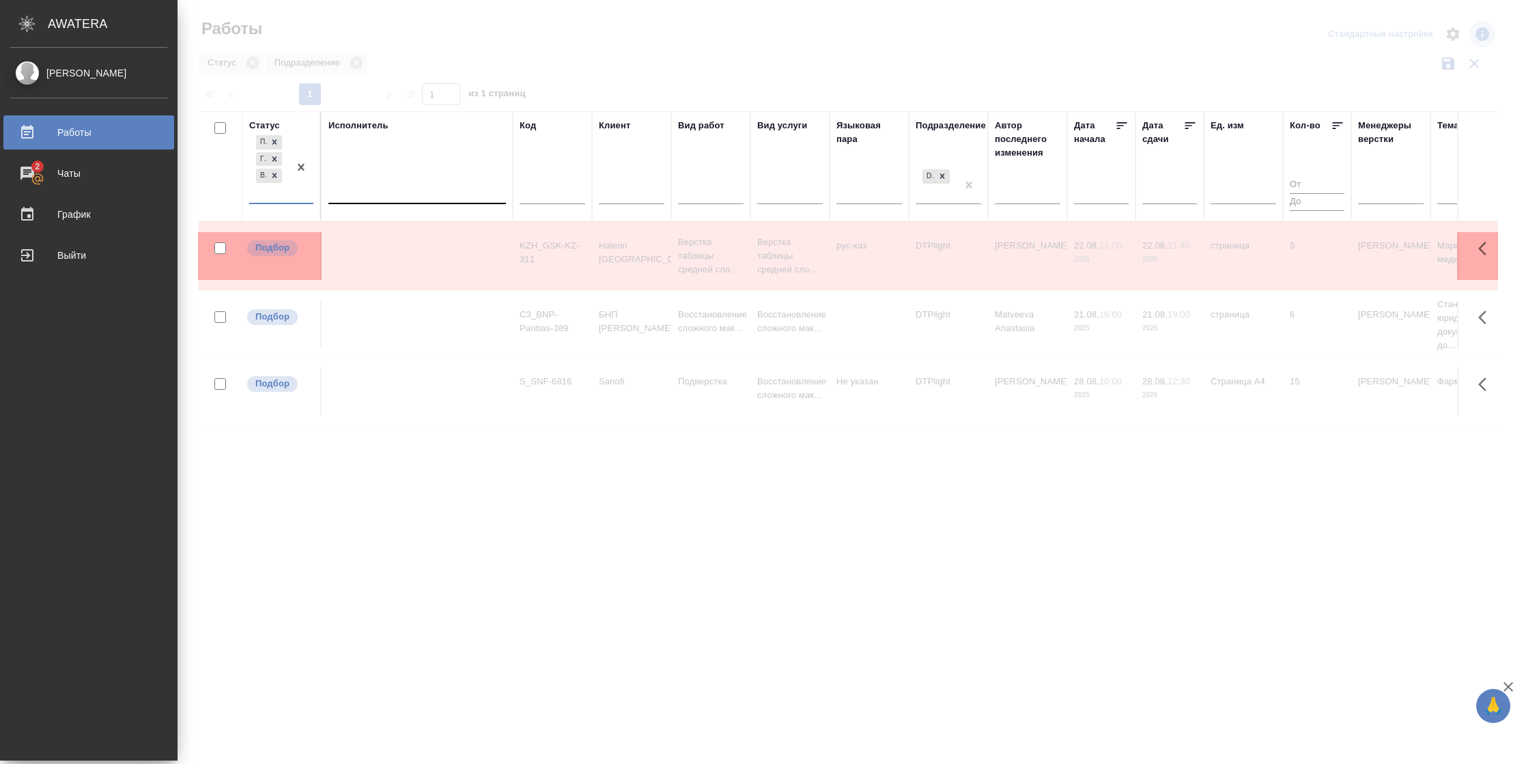
click at [395, 193] on div at bounding box center [418, 190] width 178 height 20
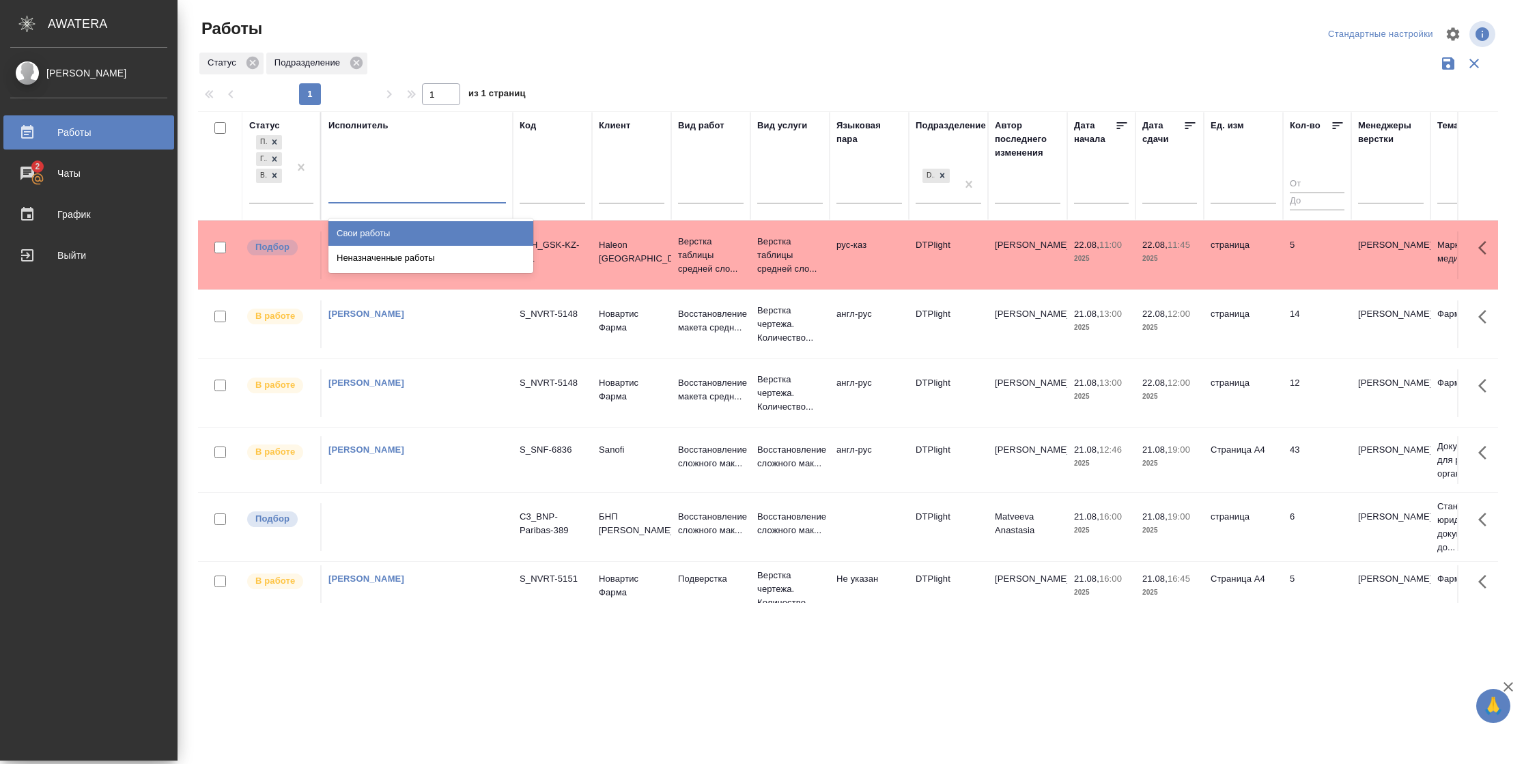
click at [382, 232] on div "Свои работы" at bounding box center [431, 233] width 205 height 25
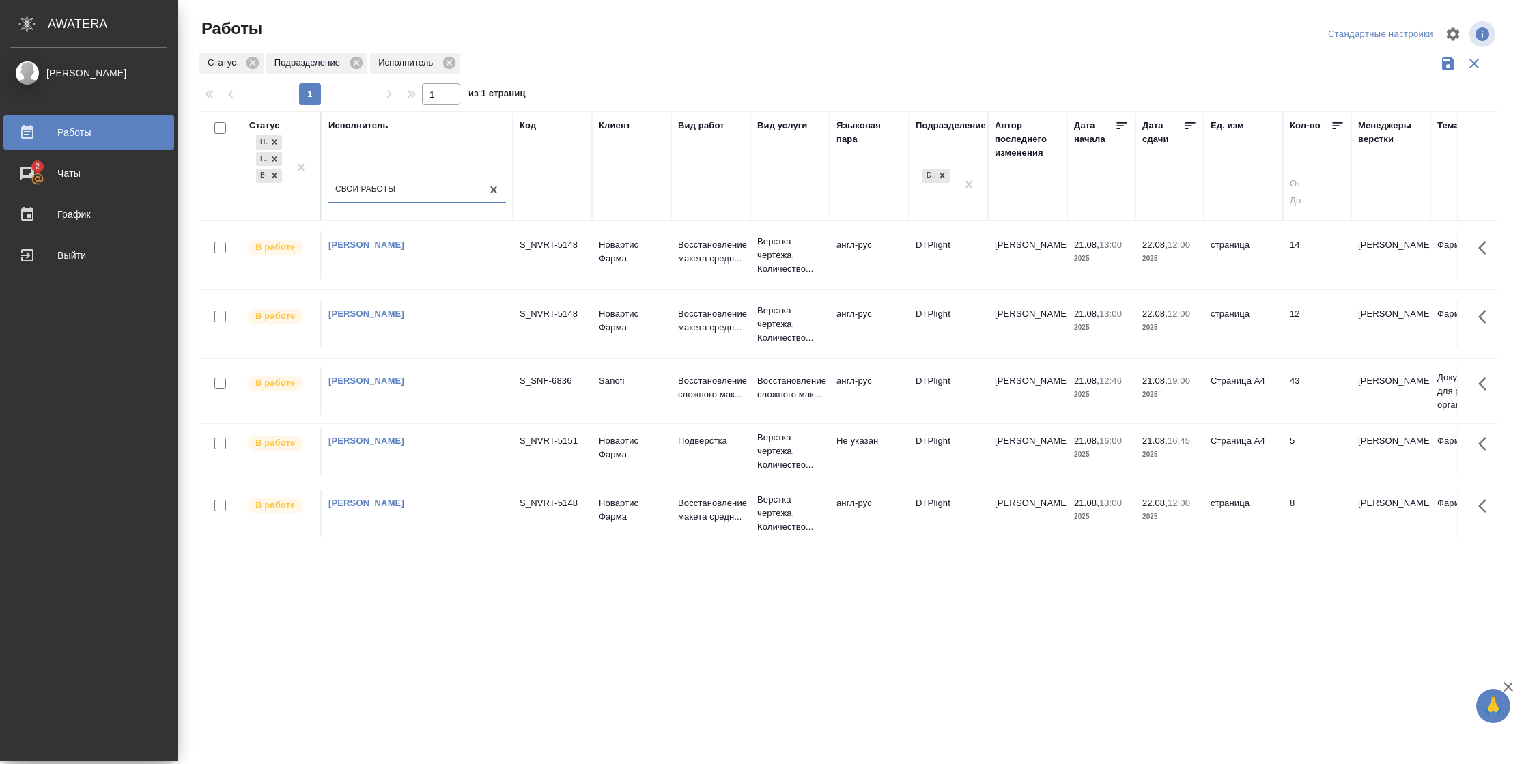
click at [1182, 122] on div "Дата сдачи" at bounding box center [1163, 132] width 41 height 27
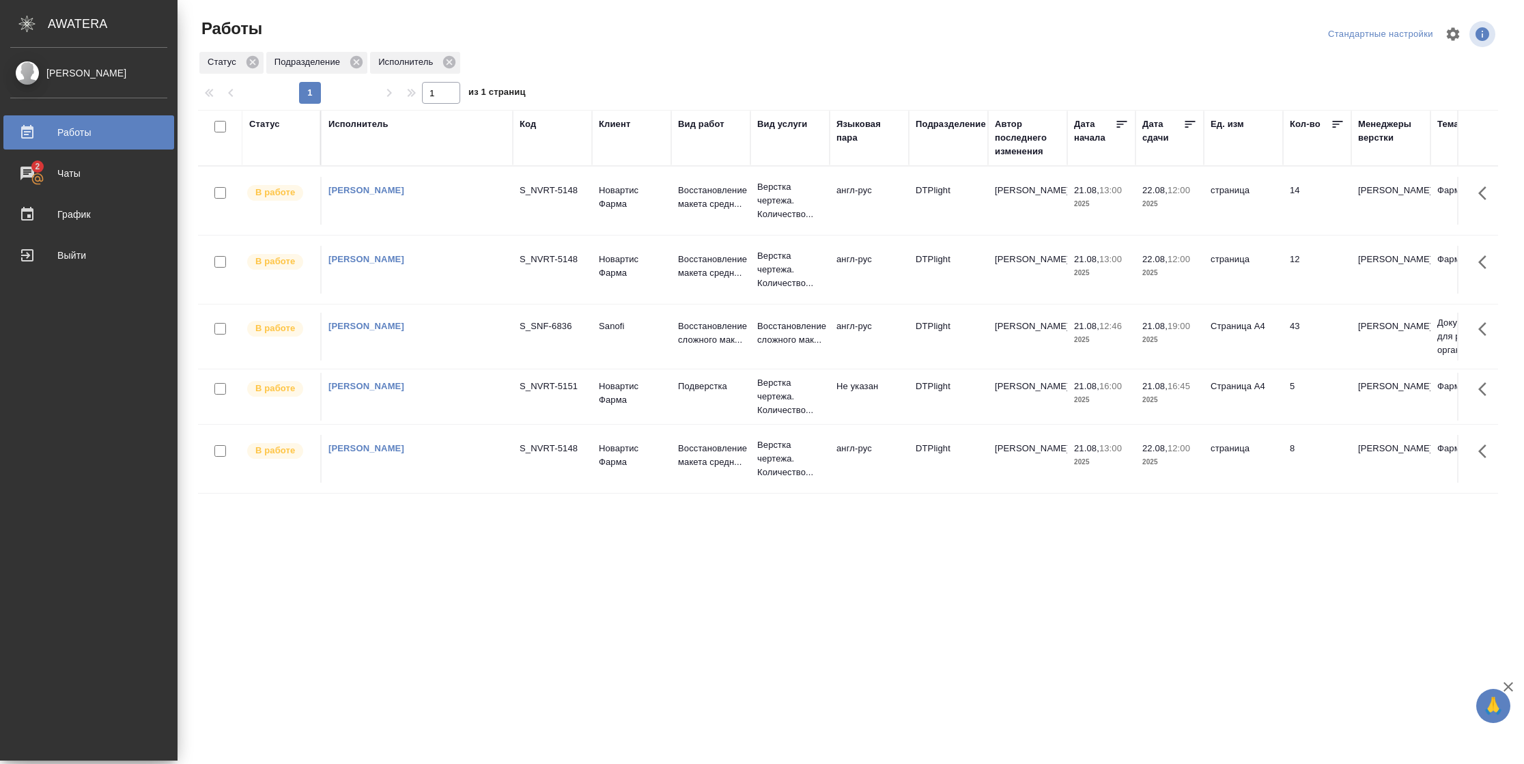
click at [1185, 127] on icon at bounding box center [1191, 124] width 14 height 14
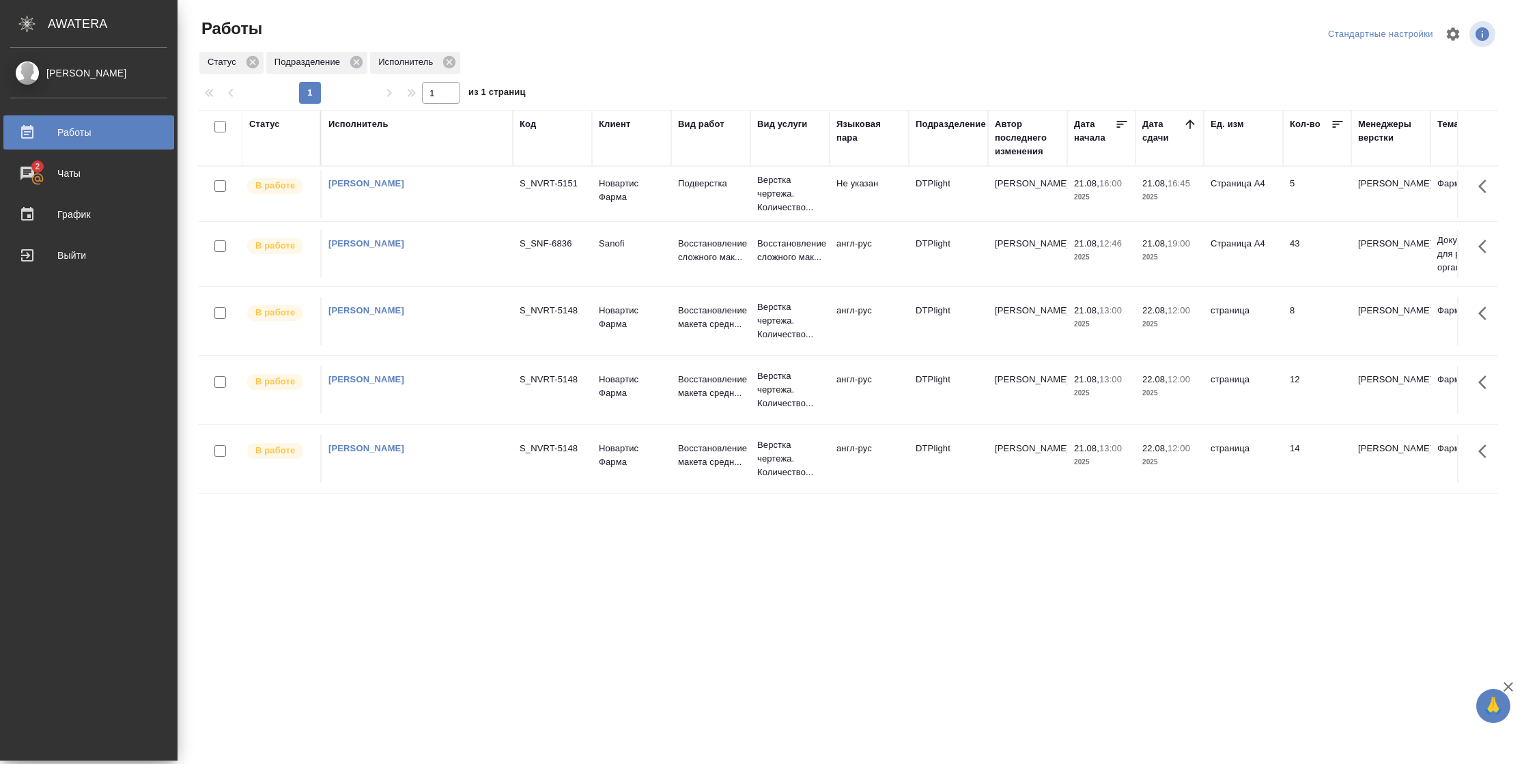
click at [1292, 202] on td "5" at bounding box center [1317, 194] width 68 height 48
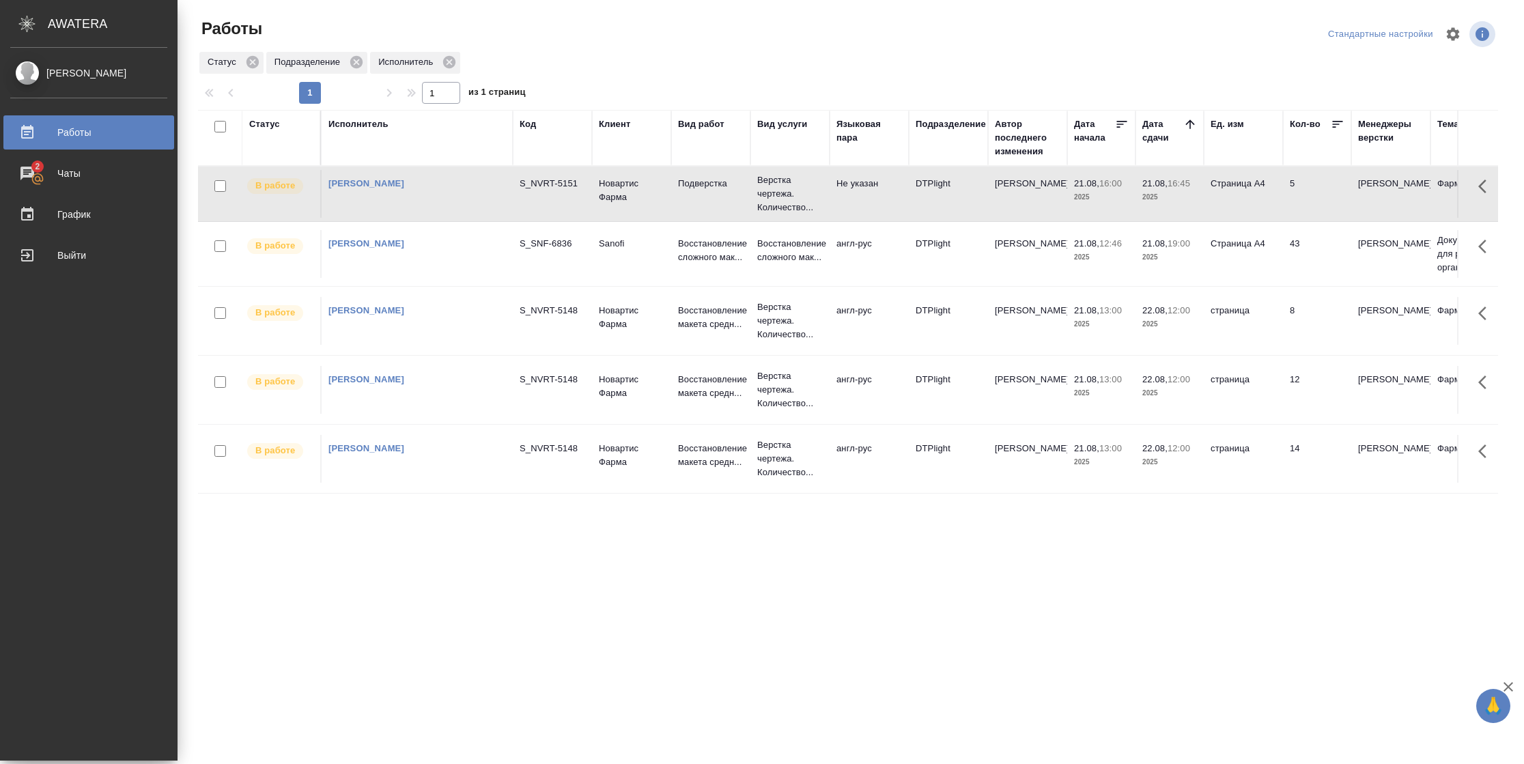
click at [1257, 197] on td "Страница А4" at bounding box center [1243, 194] width 79 height 48
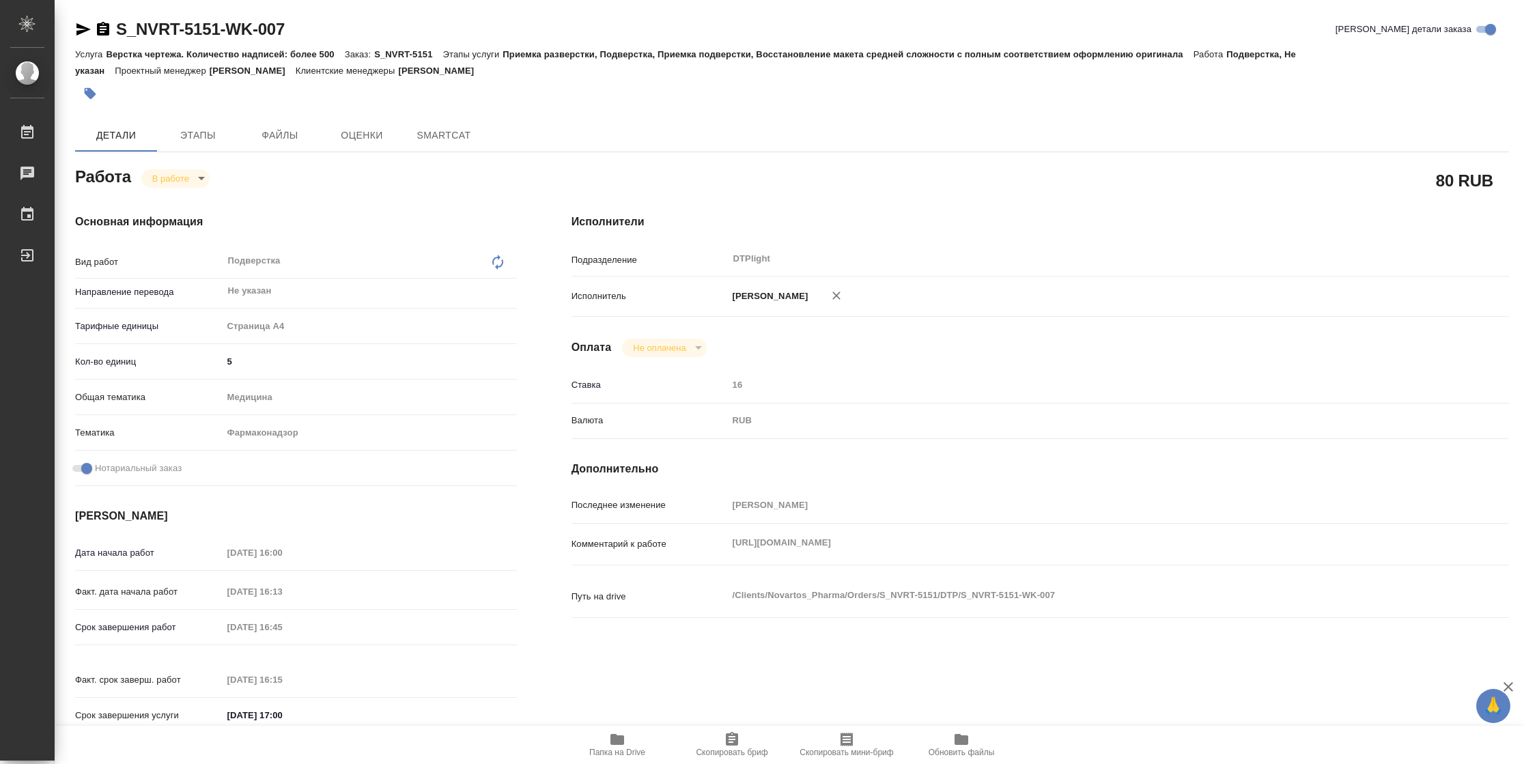
type textarea "x"
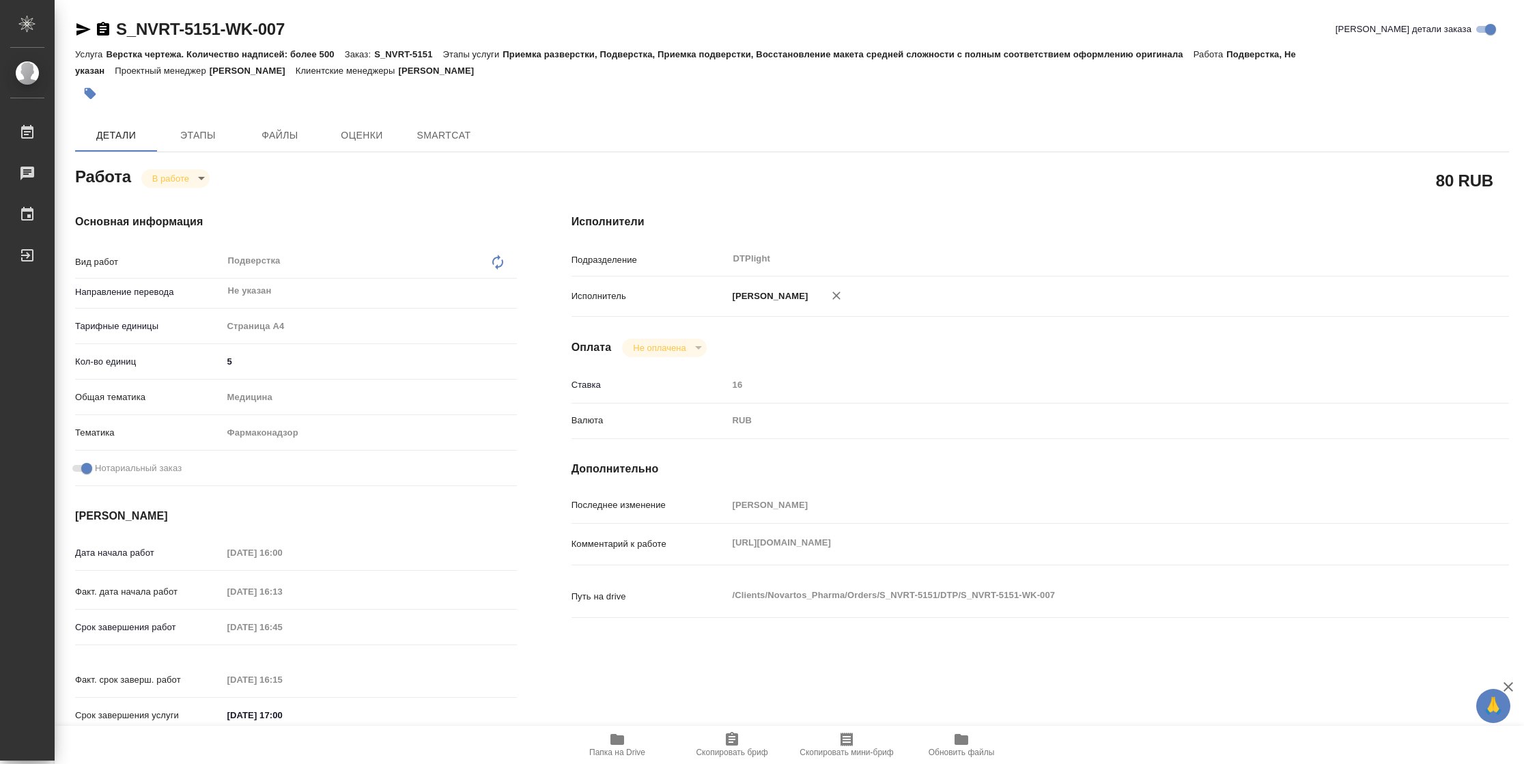
type textarea "x"
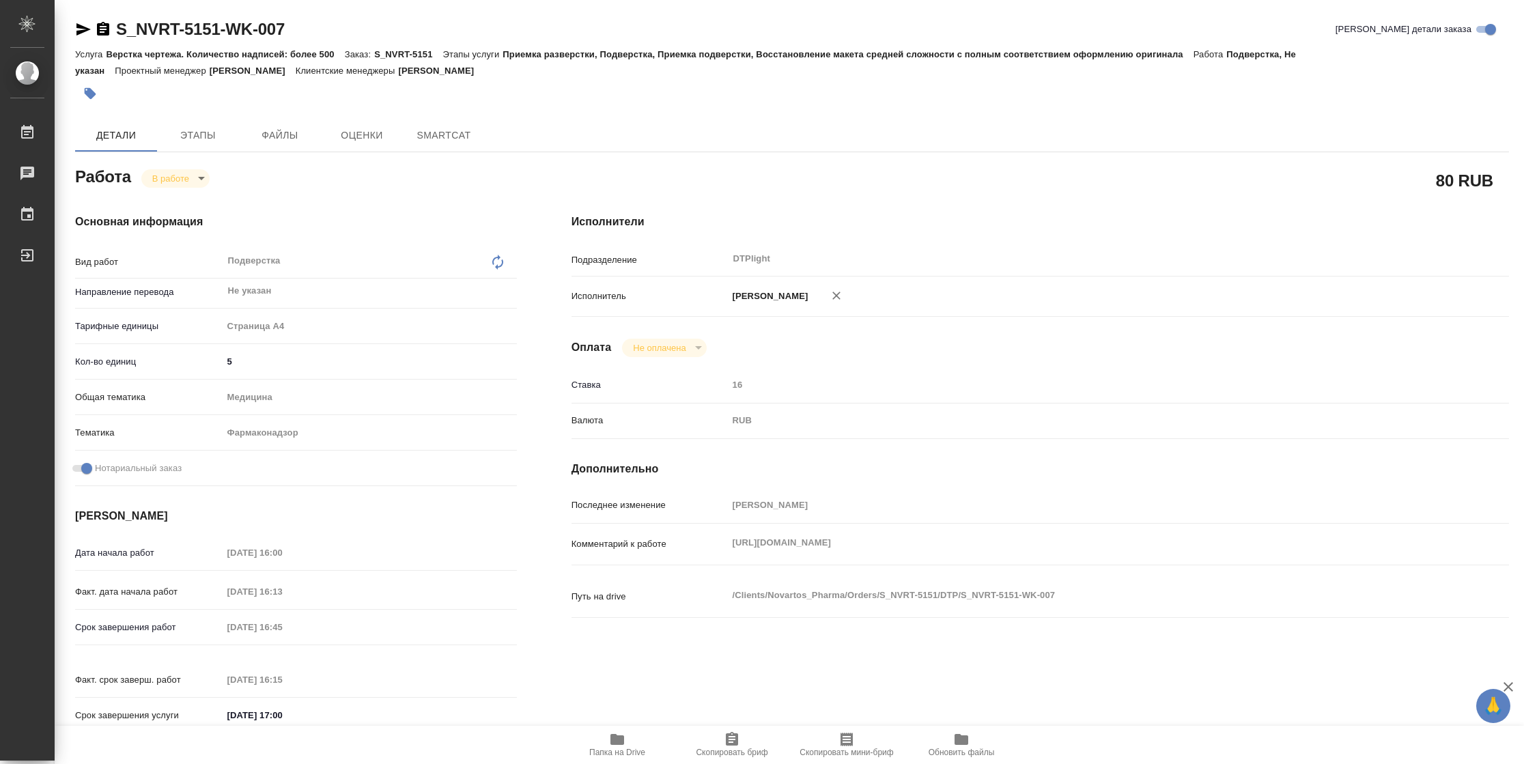
type textarea "x"
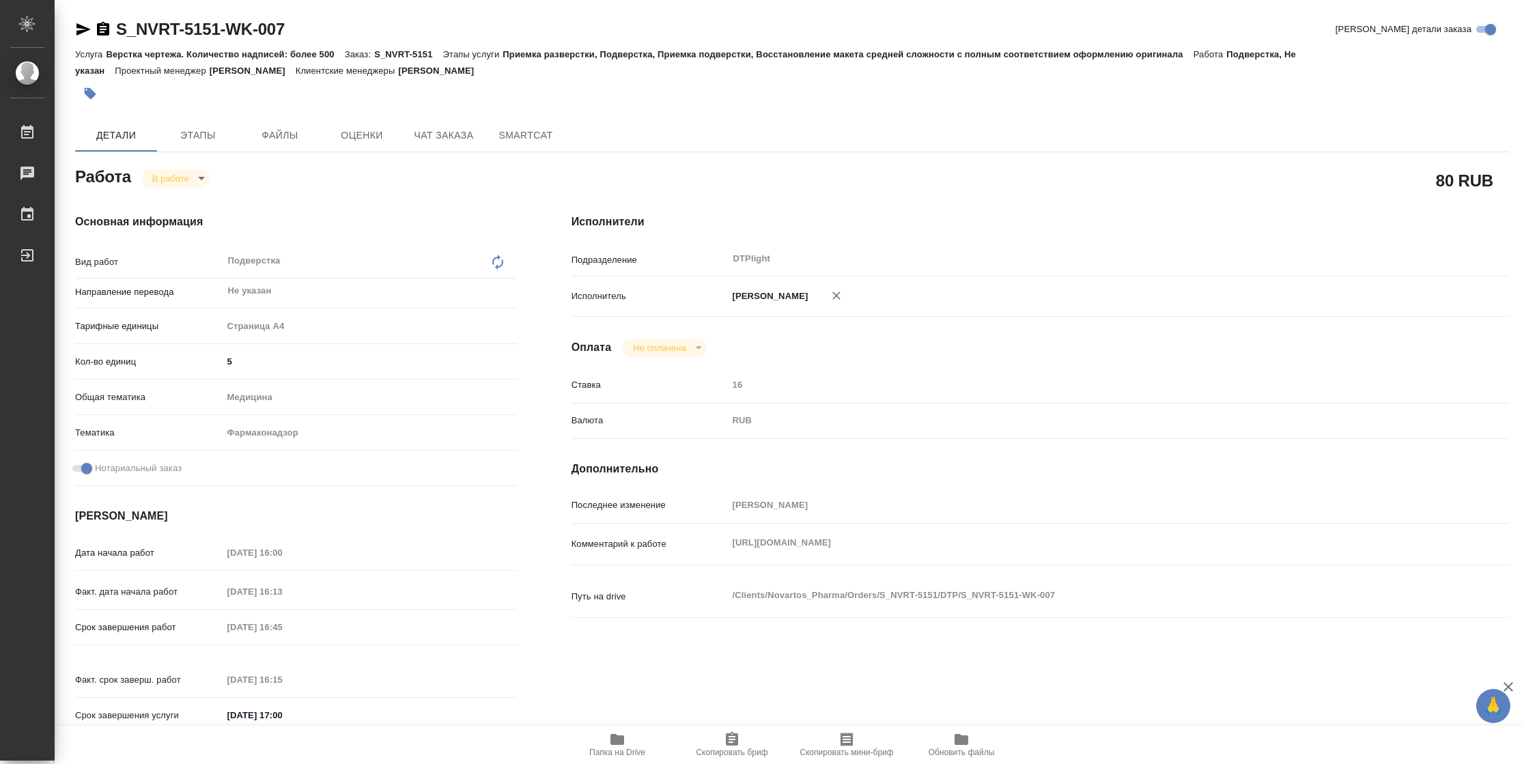
click at [619, 745] on icon "button" at bounding box center [617, 740] width 16 height 16
type textarea "x"
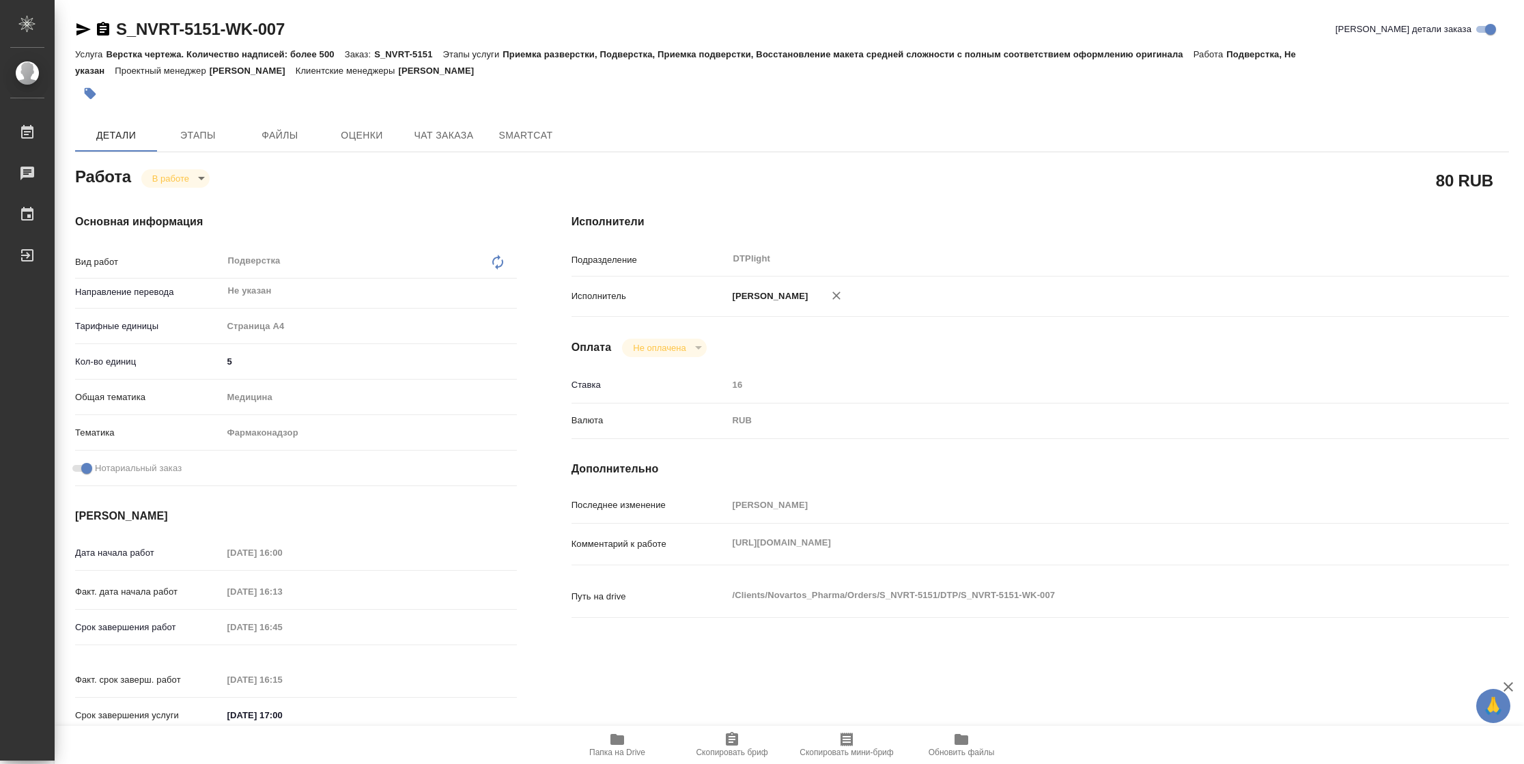
type textarea "x"
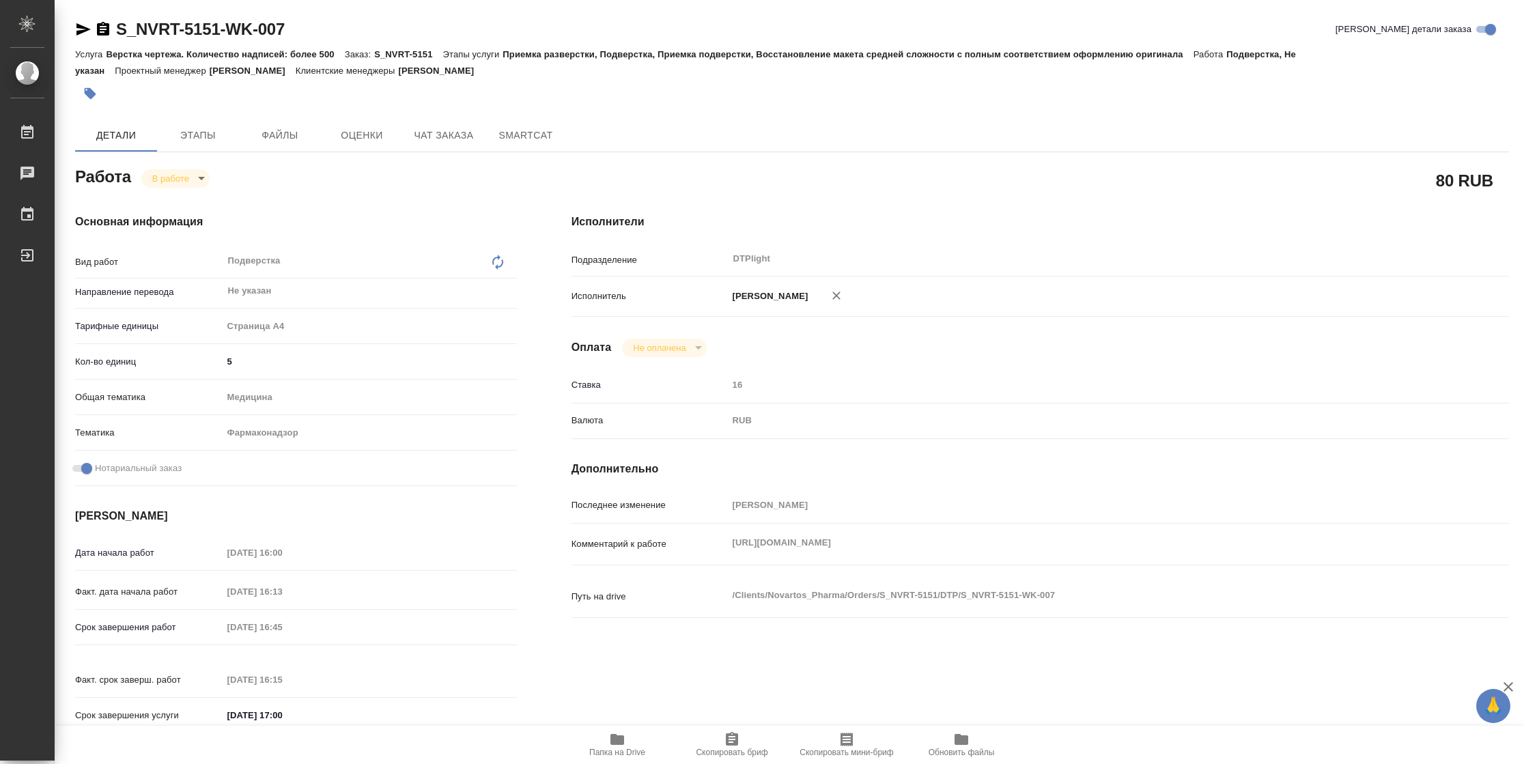
type textarea "x"
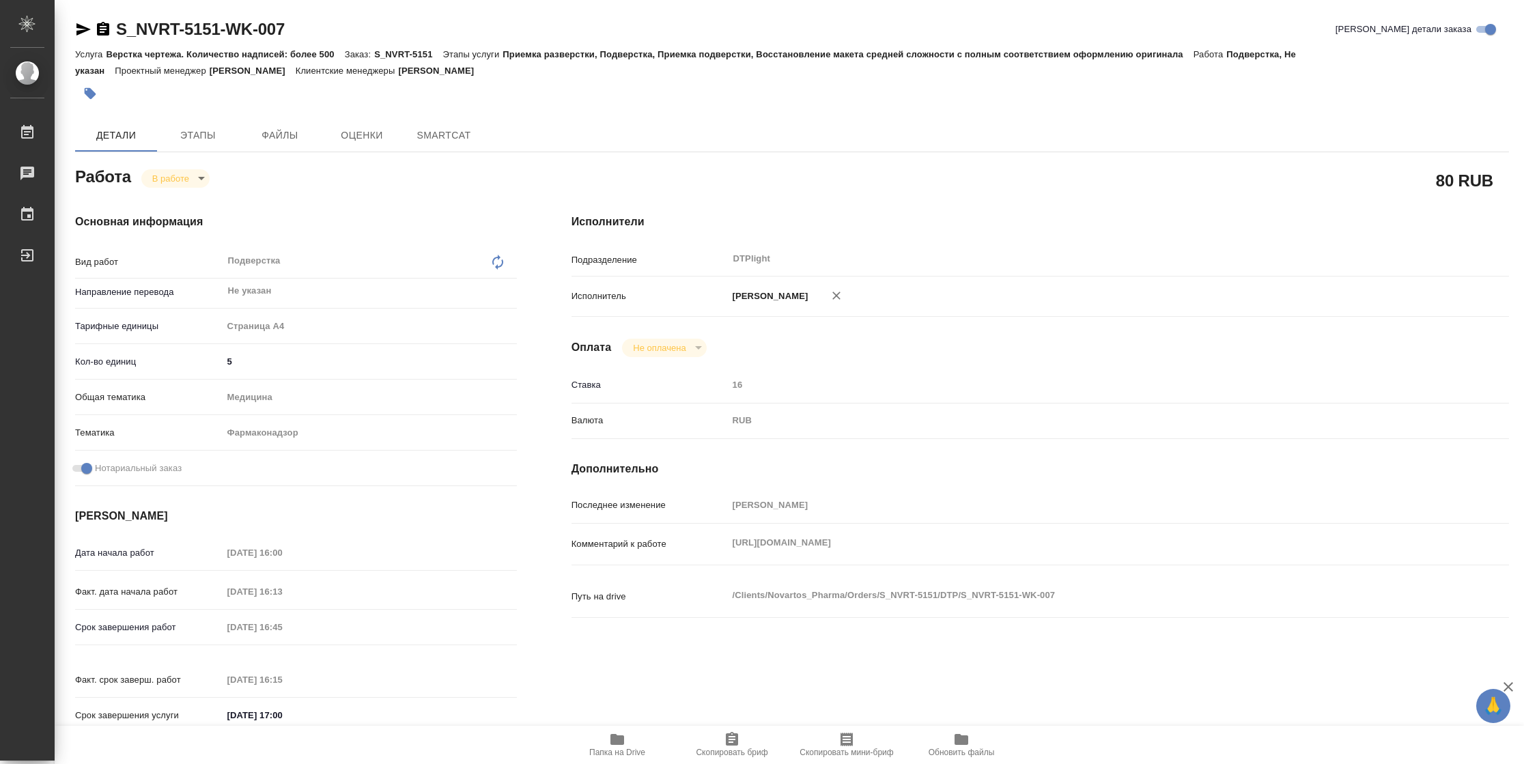
type textarea "x"
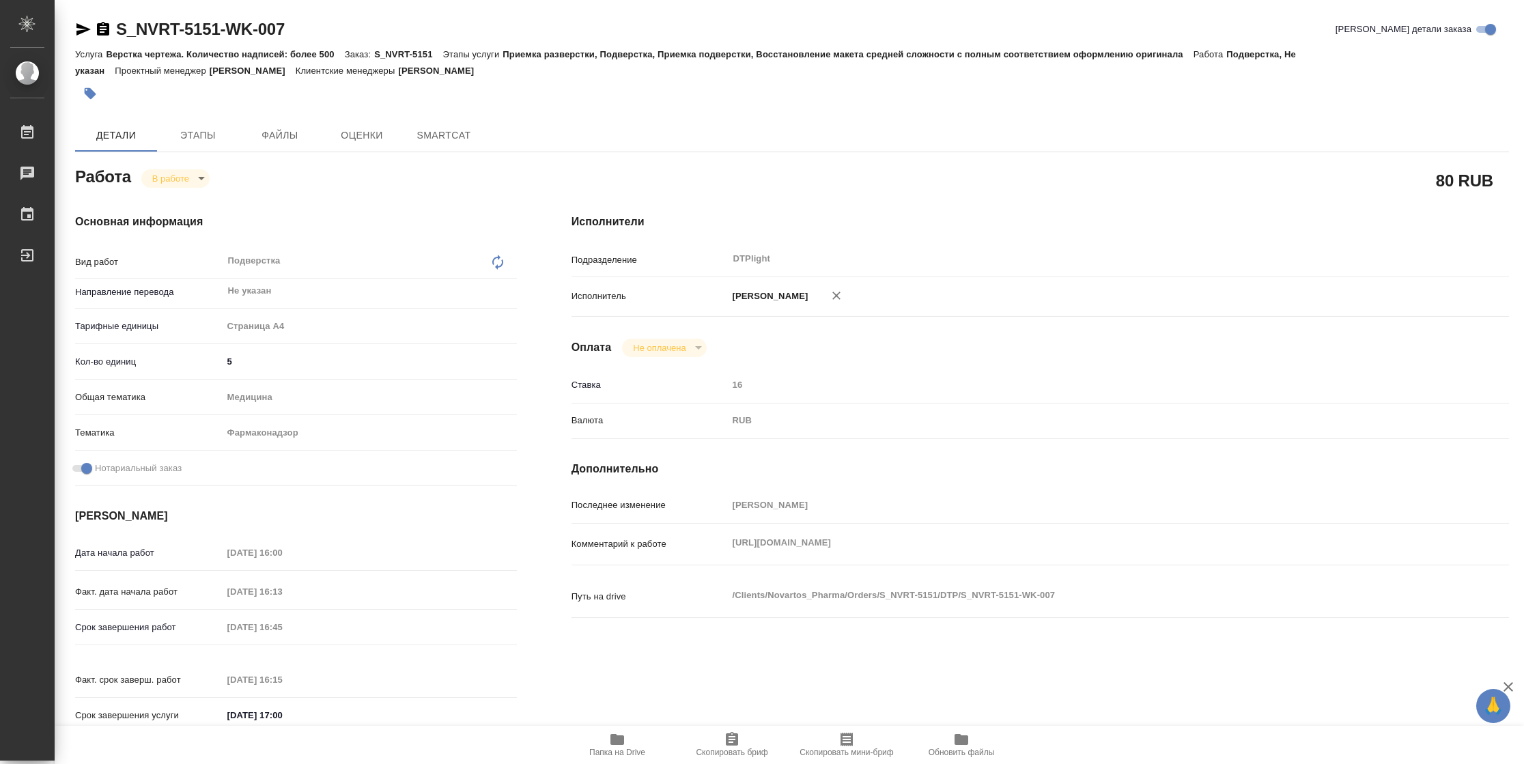
type textarea "x"
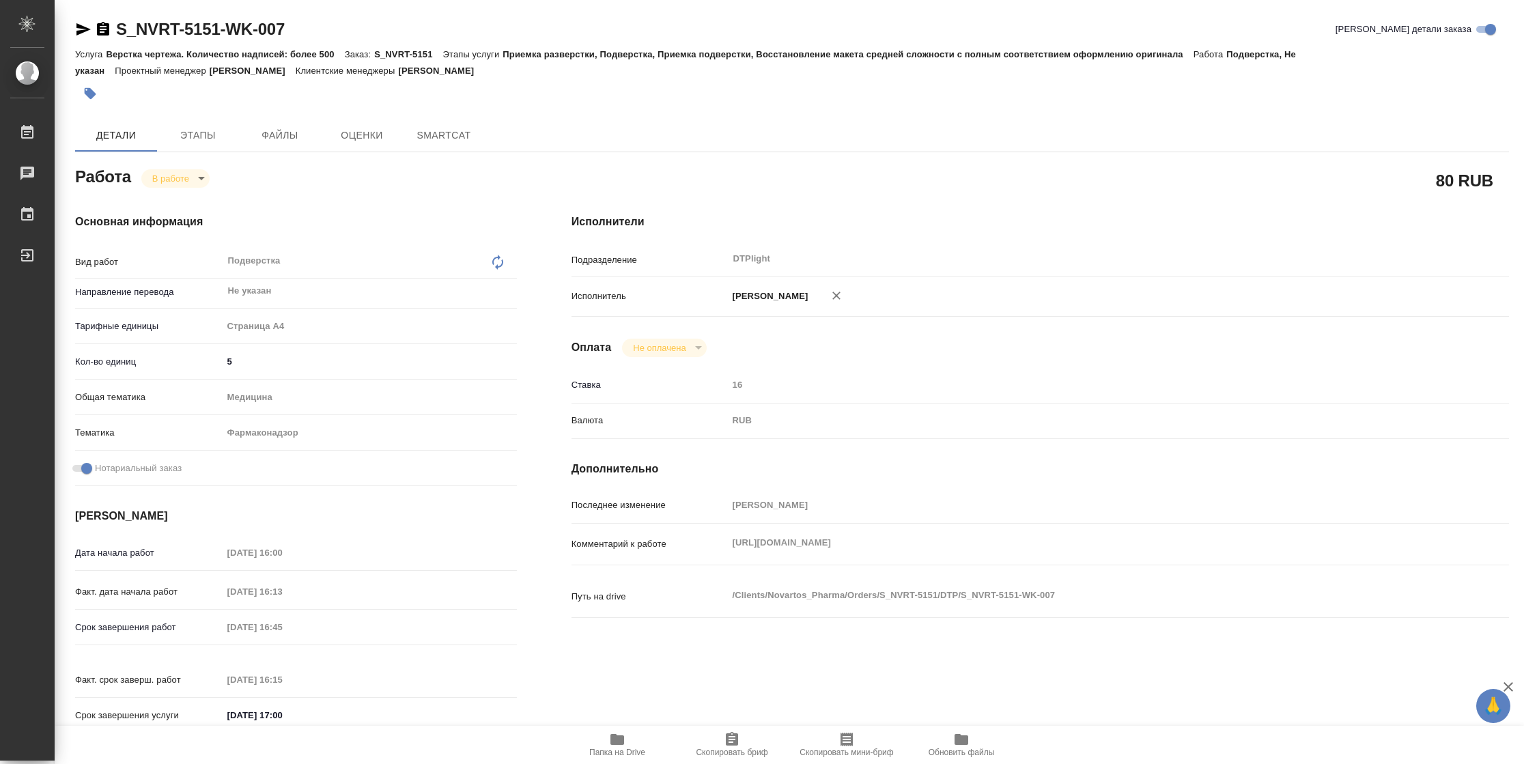
type textarea "x"
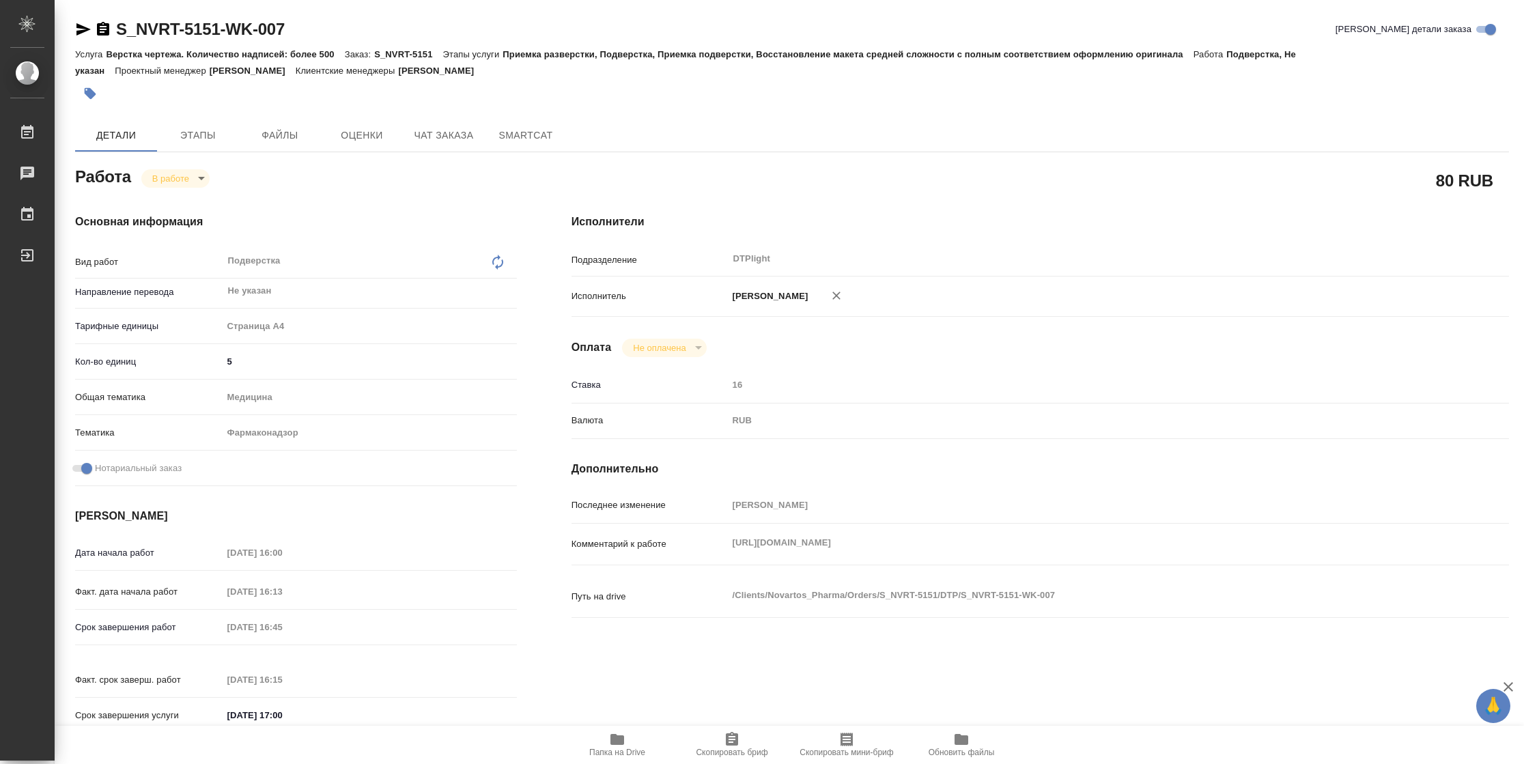
type textarea "x"
click at [607, 753] on span "Папка на Drive" at bounding box center [617, 753] width 56 height 10
type textarea "x"
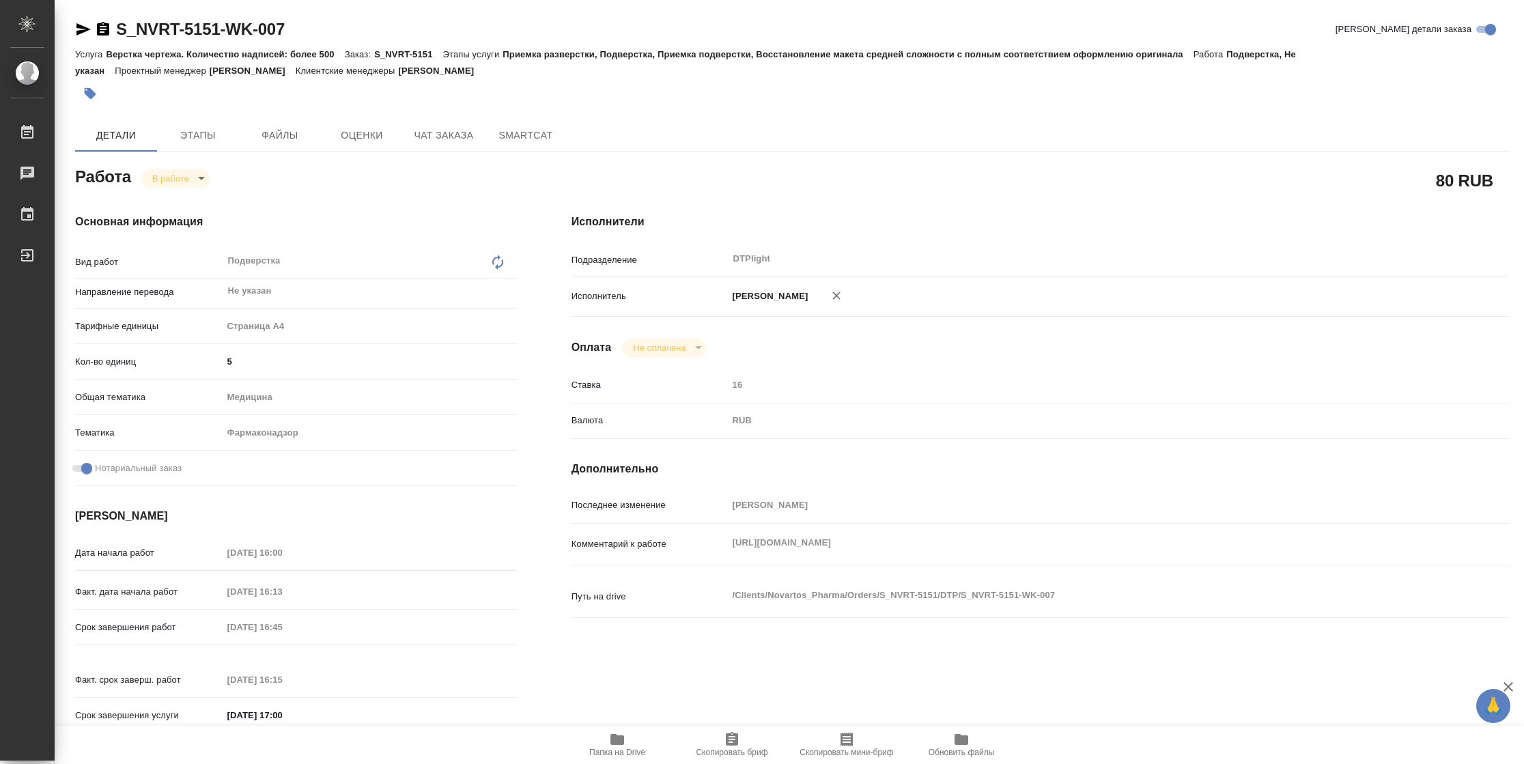
type textarea "x"
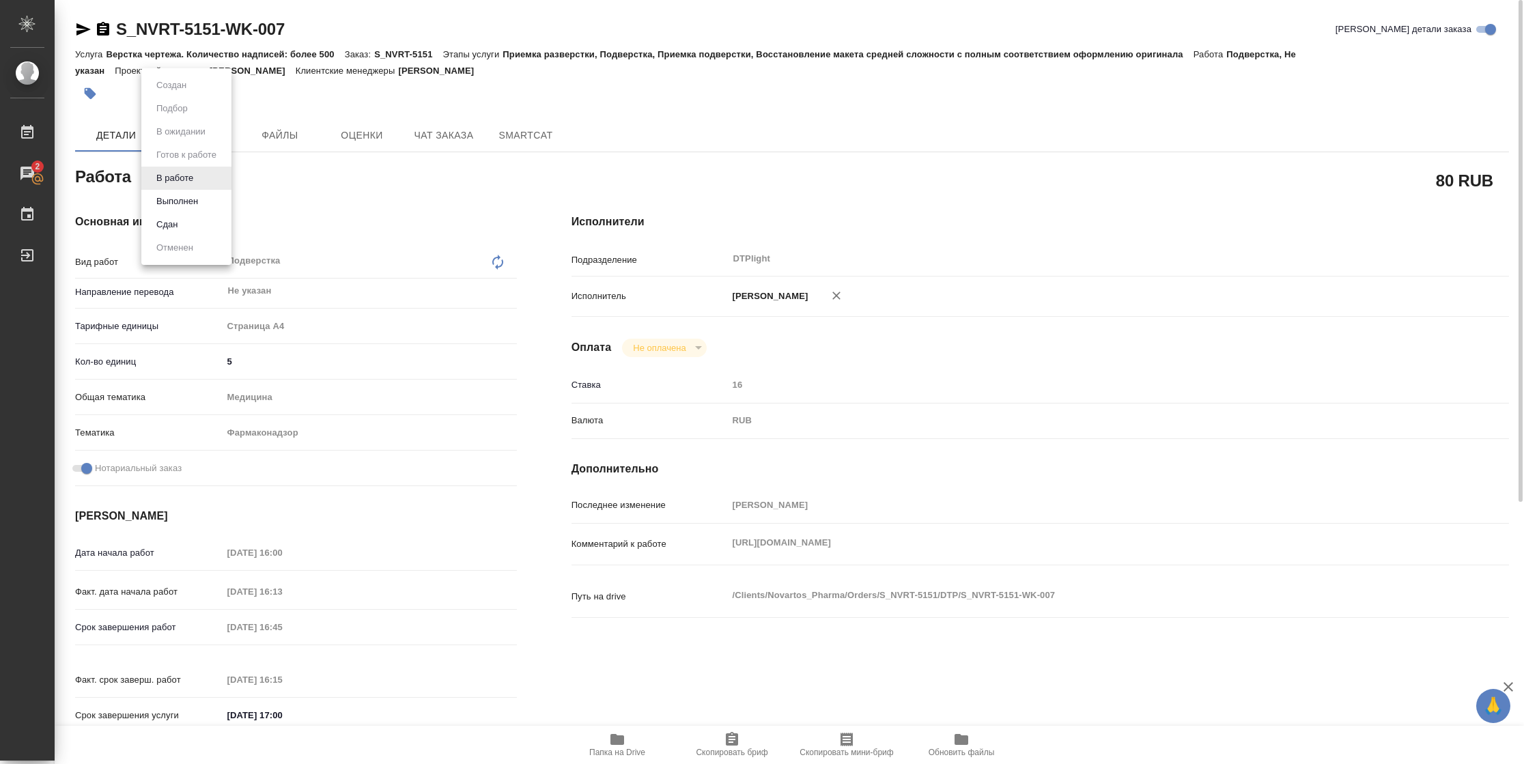
click at [202, 176] on body "🙏 .cls-1 fill:#fff; AWATERA [PERSON_NAME] 2 Чаты График Выйти S_NVRT-5151-WK-00…" at bounding box center [762, 382] width 1524 height 764
click at [198, 204] on button "Выполнен" at bounding box center [177, 201] width 50 height 15
type textarea "x"
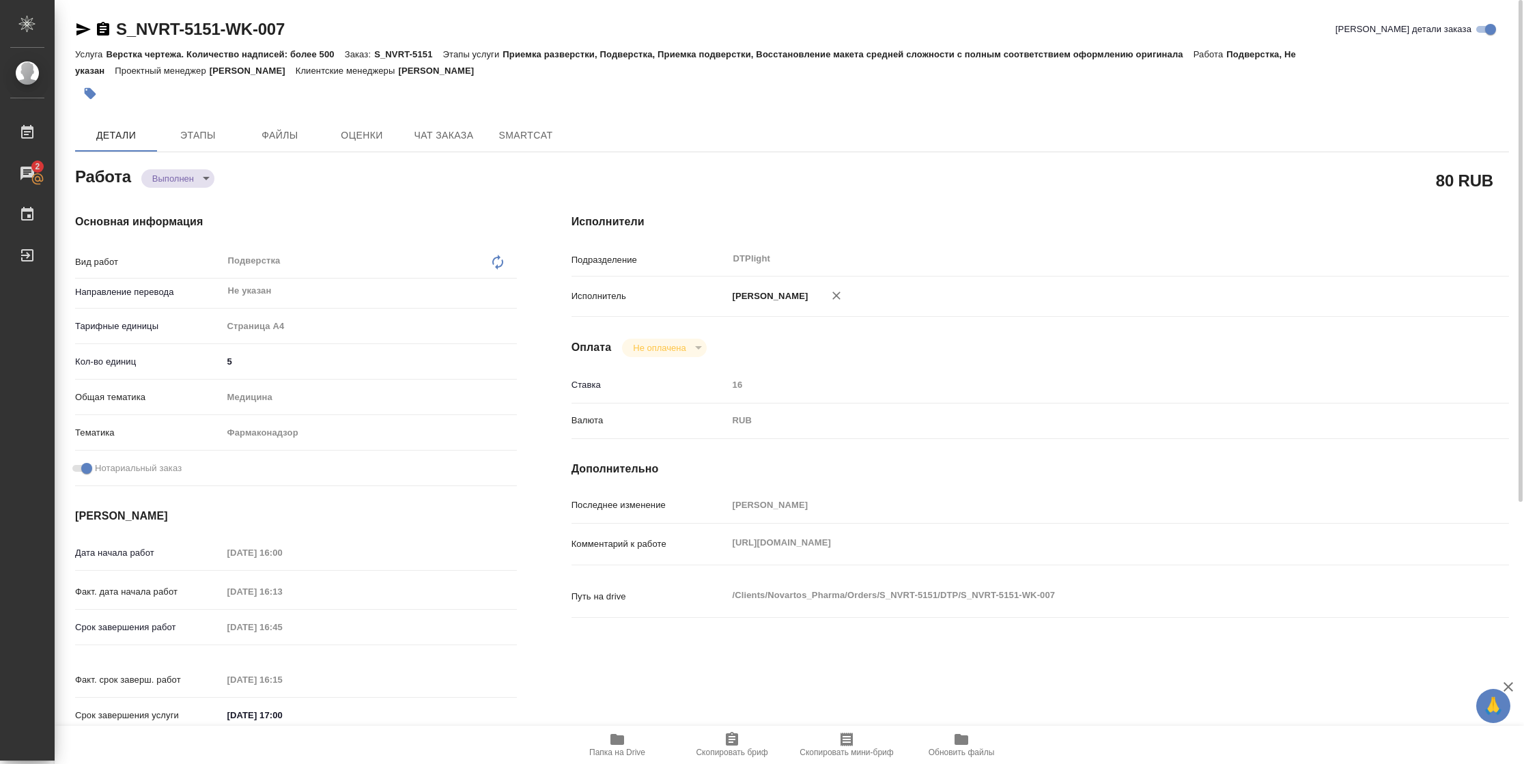
type textarea "x"
click at [81, 27] on icon "button" at bounding box center [83, 29] width 14 height 12
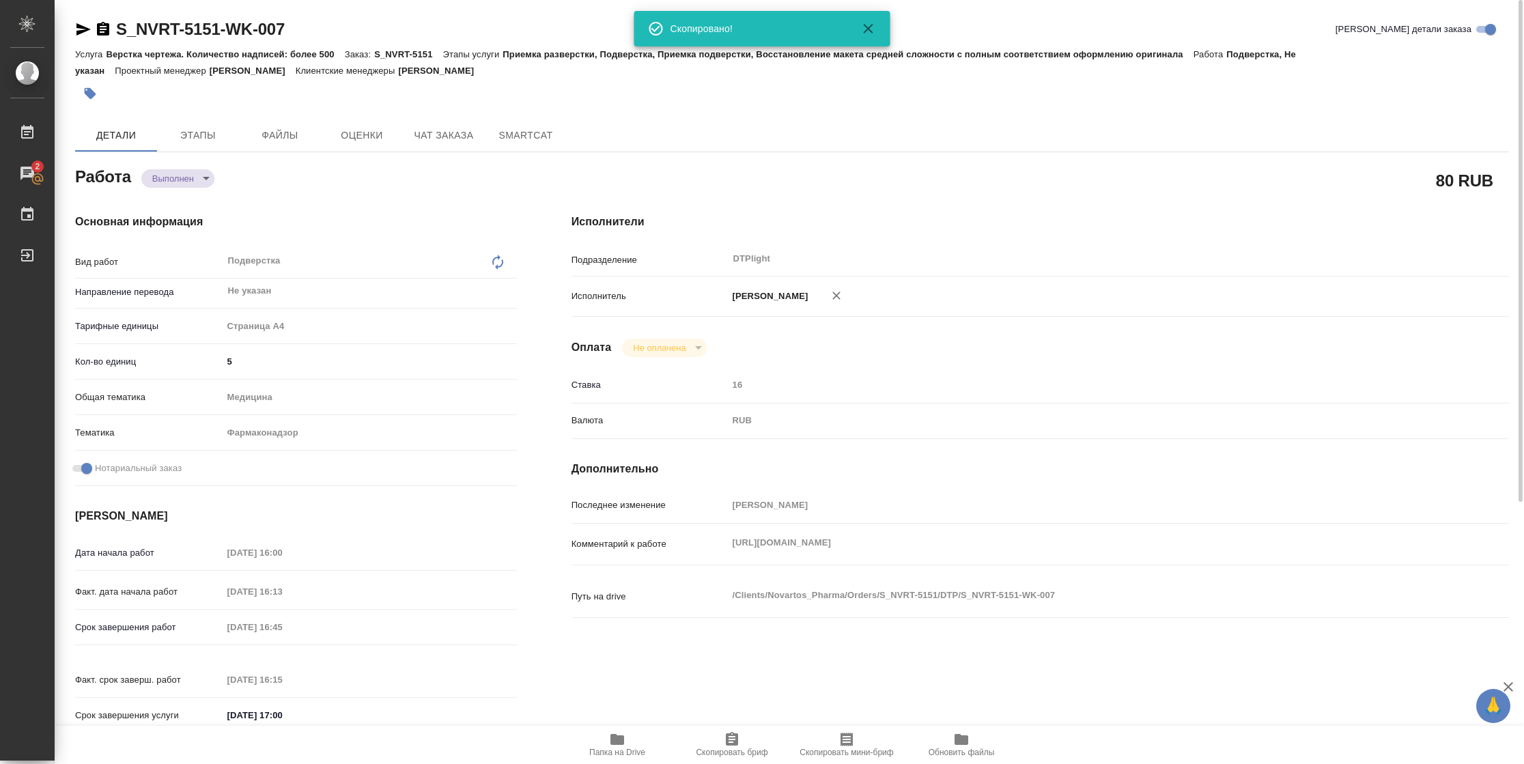
type textarea "x"
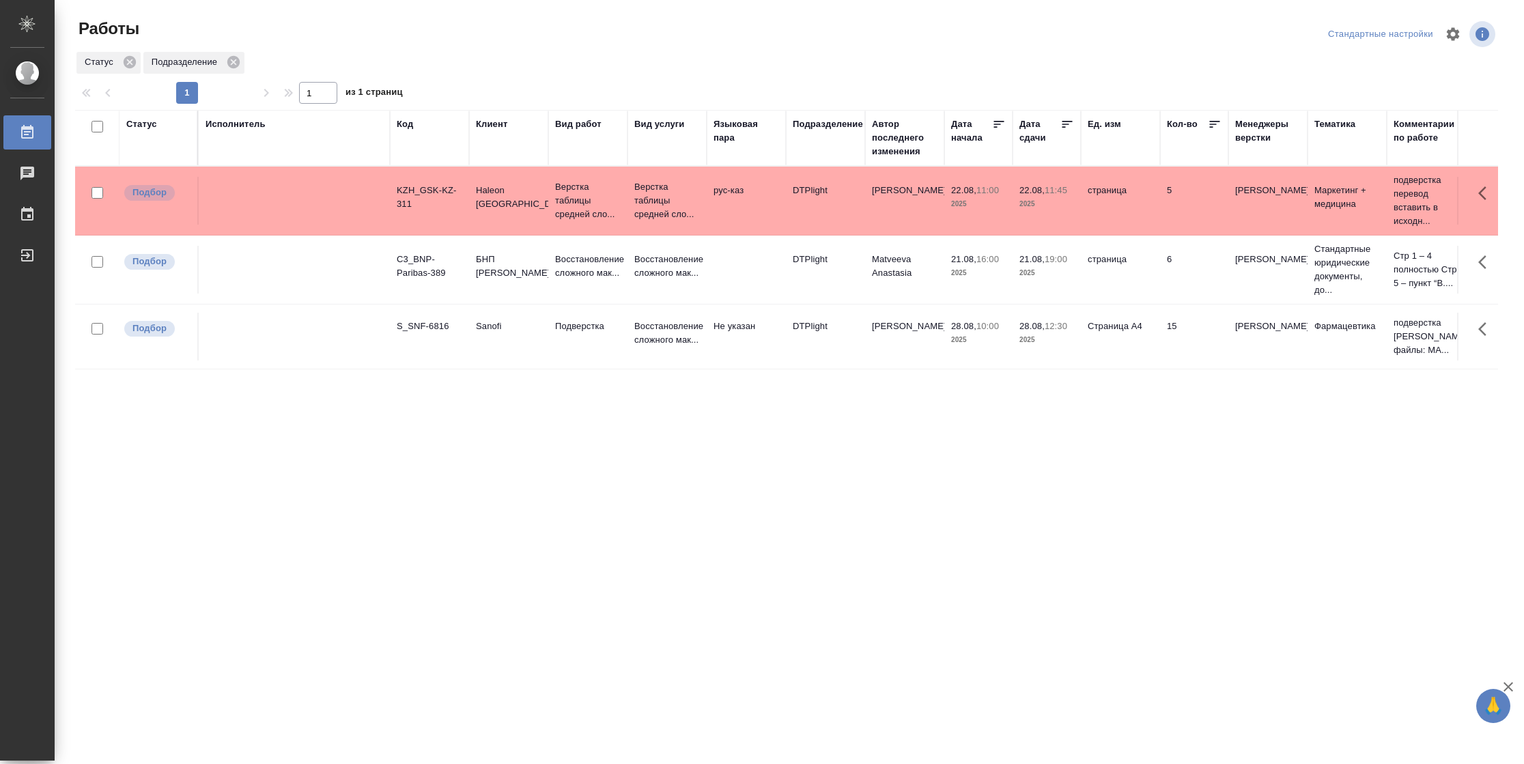
click at [1063, 126] on icon at bounding box center [1068, 124] width 14 height 14
